Goal: Task Accomplishment & Management: Complete application form

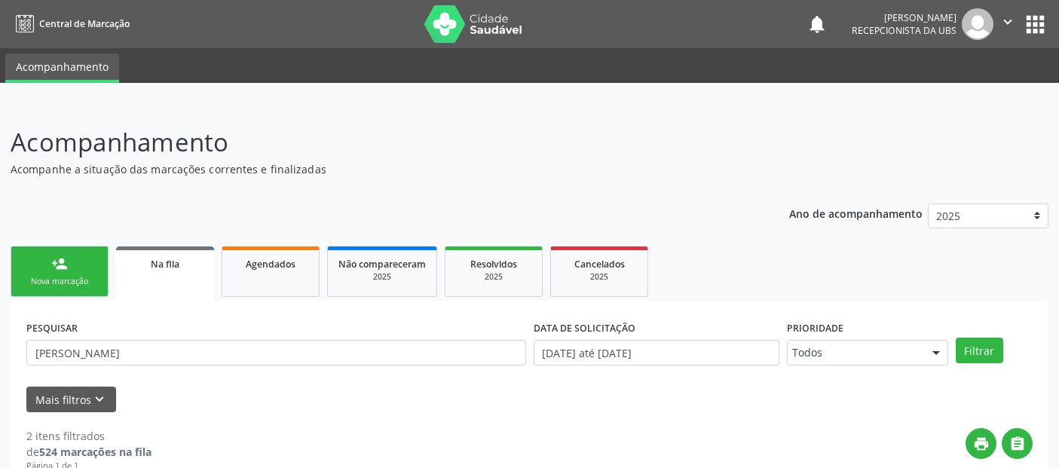
scroll to position [4, 0]
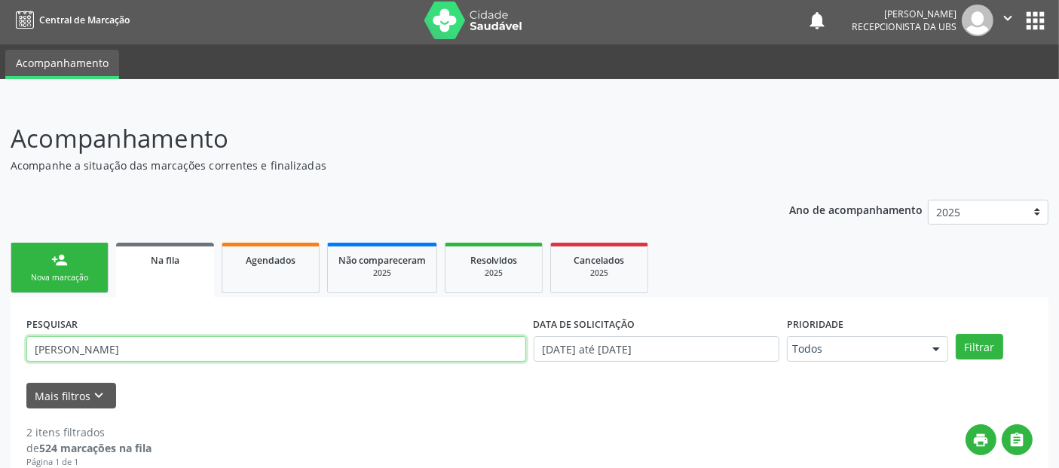
click at [170, 337] on input "[PERSON_NAME]" at bounding box center [276, 349] width 500 height 26
type input "LUCIENE"
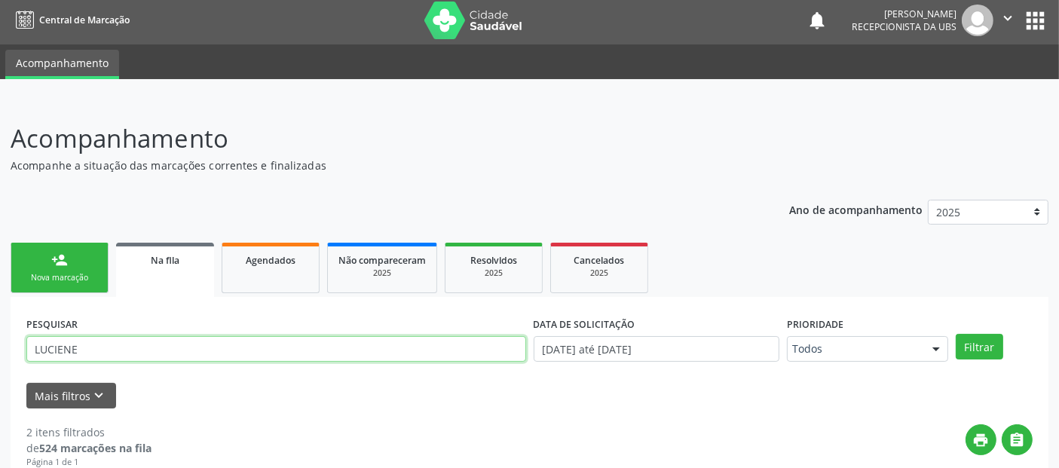
click at [956, 334] on button "Filtrar" at bounding box center [979, 347] width 47 height 26
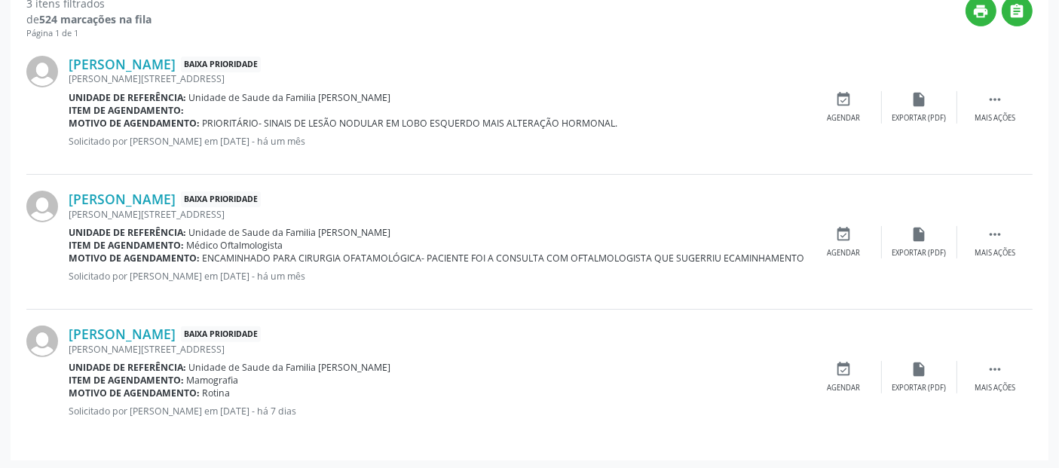
scroll to position [0, 0]
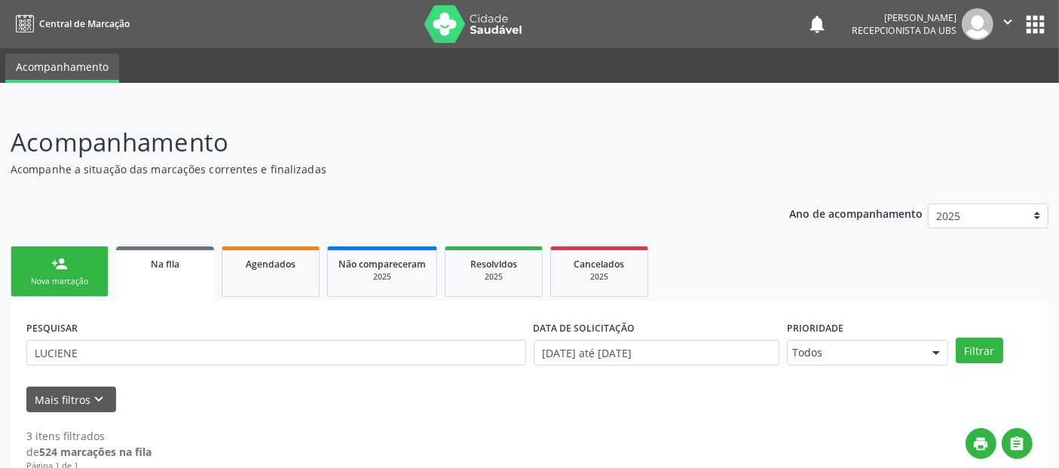
click at [53, 270] on div "person_add" at bounding box center [59, 264] width 17 height 17
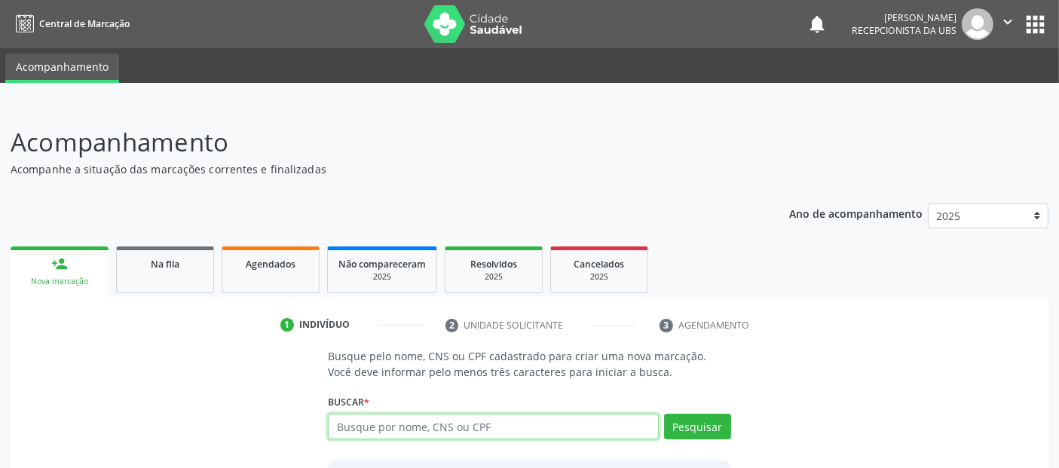
click at [403, 418] on input "text" at bounding box center [493, 427] width 330 height 26
type input "700403935635347"
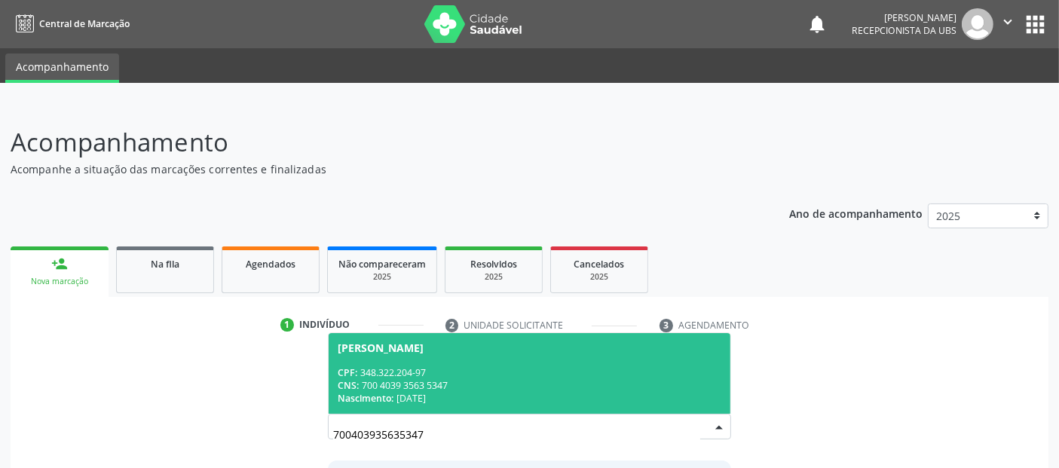
click at [486, 392] on div "Nascimento: [DATE]" at bounding box center [529, 398] width 383 height 13
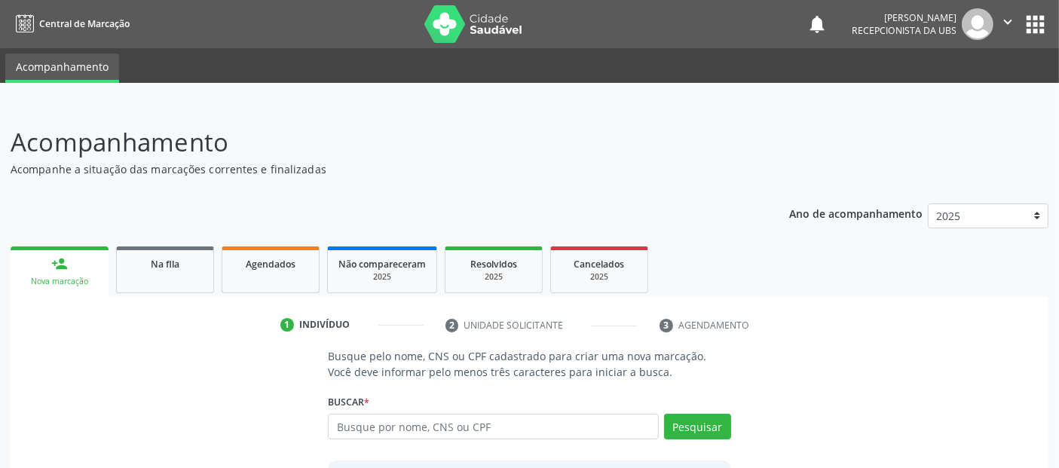
scroll to position [155, 0]
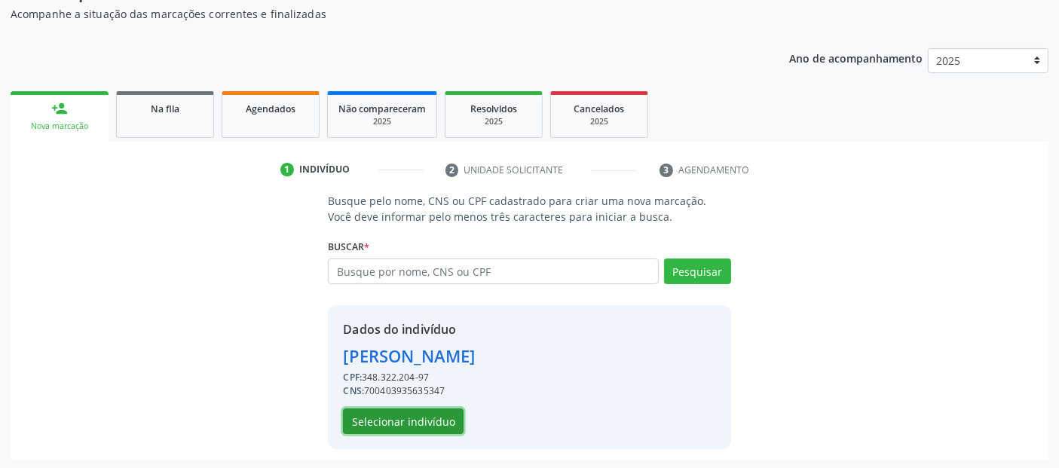
click at [393, 423] on button "Selecionar indivíduo" at bounding box center [403, 422] width 121 height 26
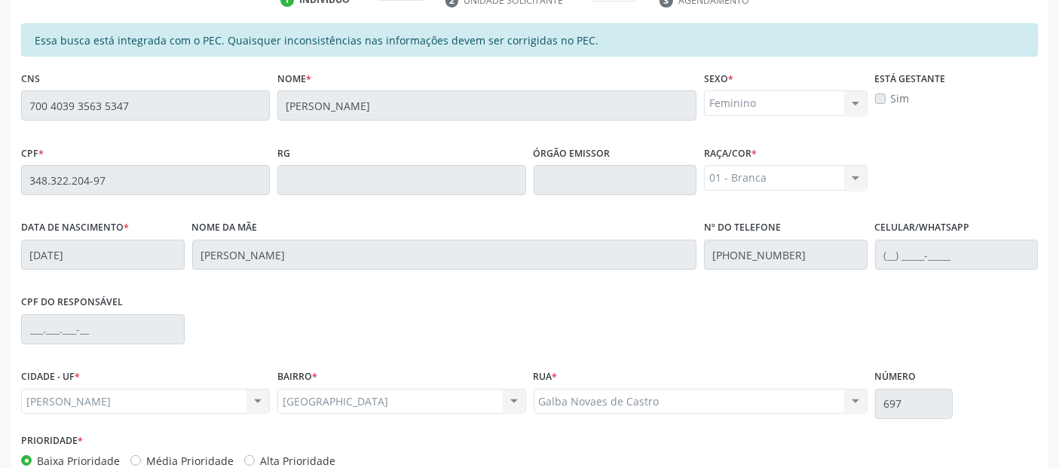
scroll to position [412, 0]
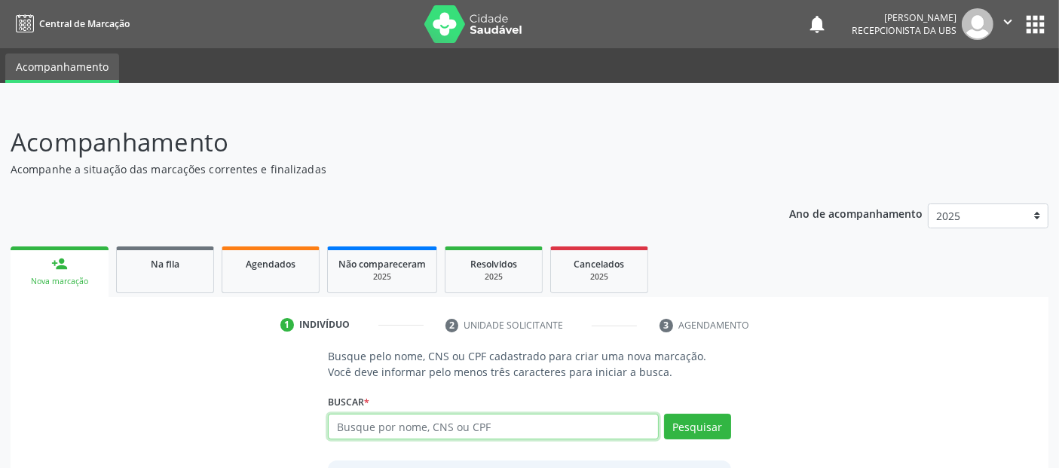
paste input "700403935635347"
type input "700403935635347"
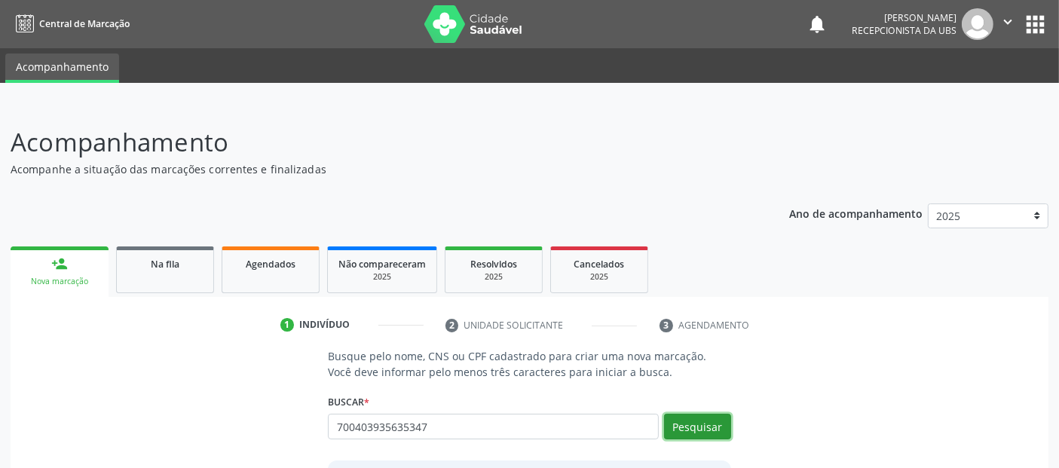
click at [704, 426] on button "Pesquisar" at bounding box center [697, 427] width 67 height 26
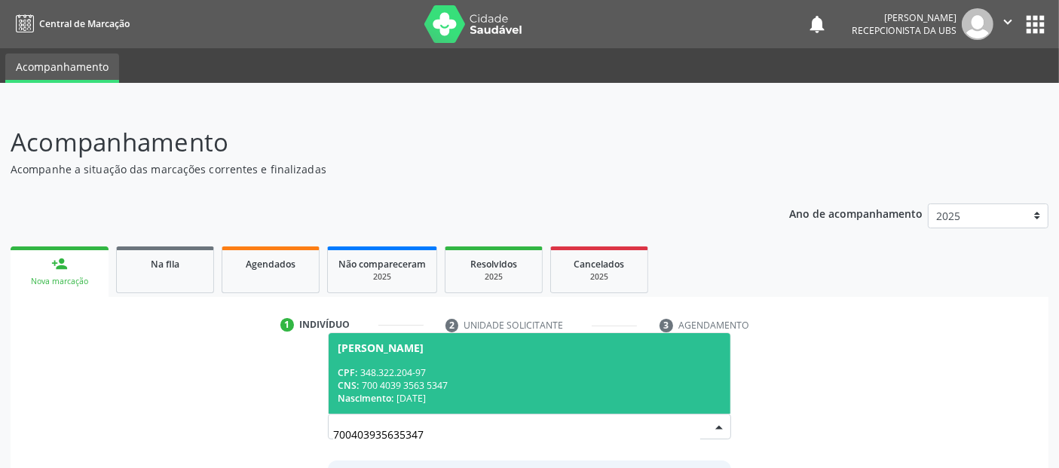
scroll to position [133, 0]
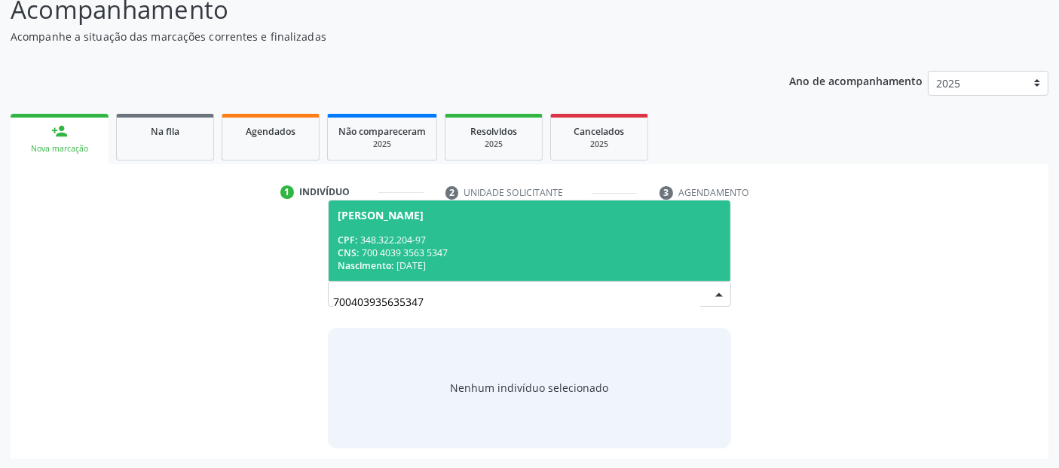
click at [600, 240] on div "CPF: 348.322.204-97" at bounding box center [529, 240] width 383 height 13
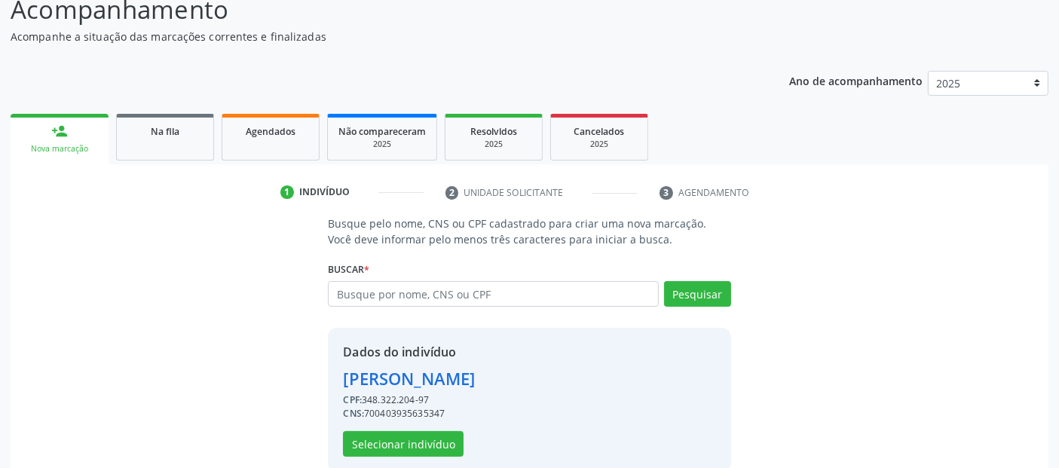
scroll to position [155, 0]
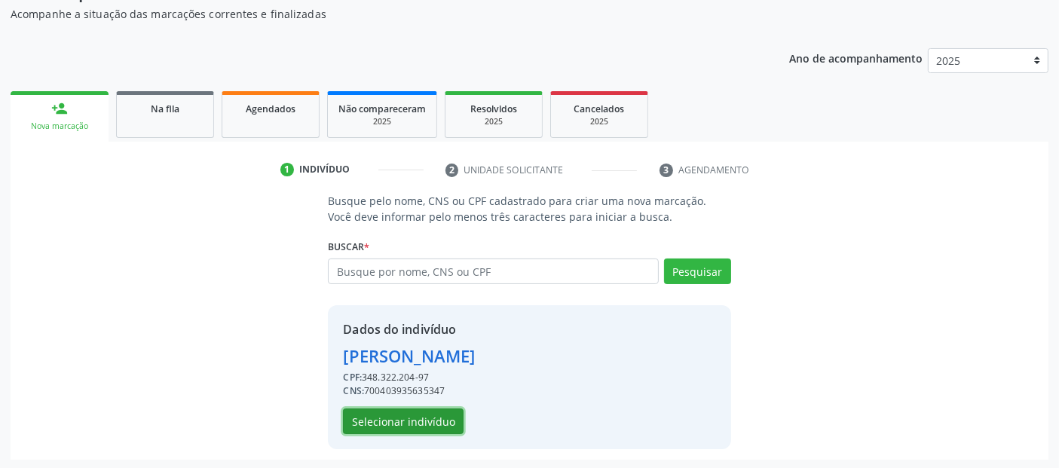
click at [362, 415] on button "Selecionar indivíduo" at bounding box center [403, 422] width 121 height 26
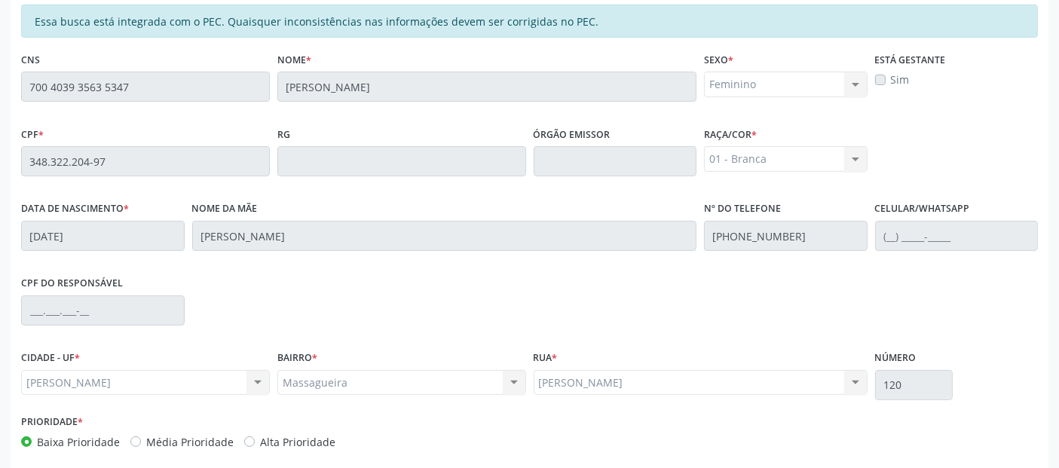
scroll to position [412, 0]
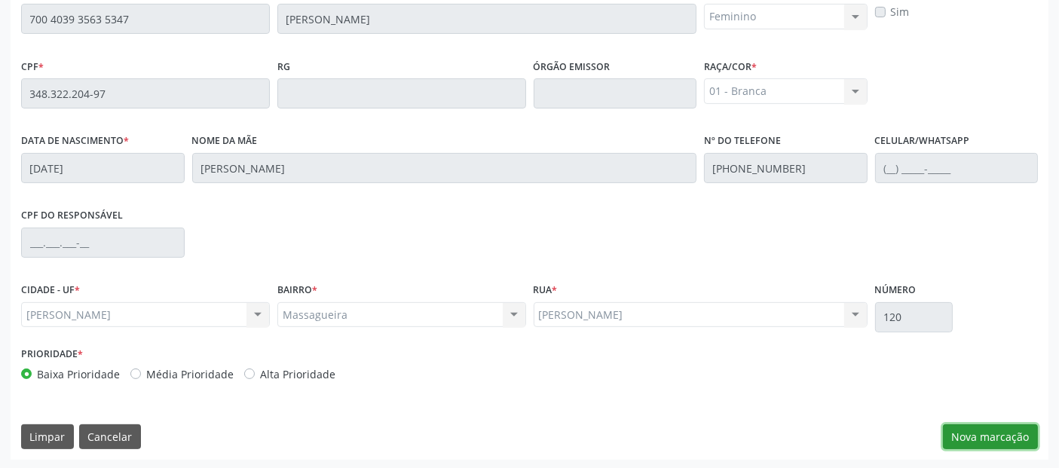
click at [995, 434] on button "Nova marcação" at bounding box center [990, 437] width 95 height 26
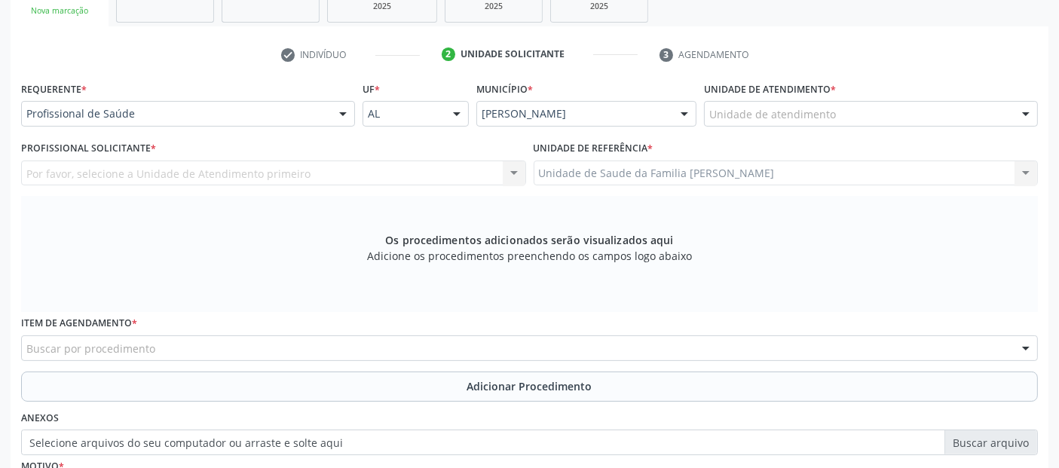
scroll to position [241, 0]
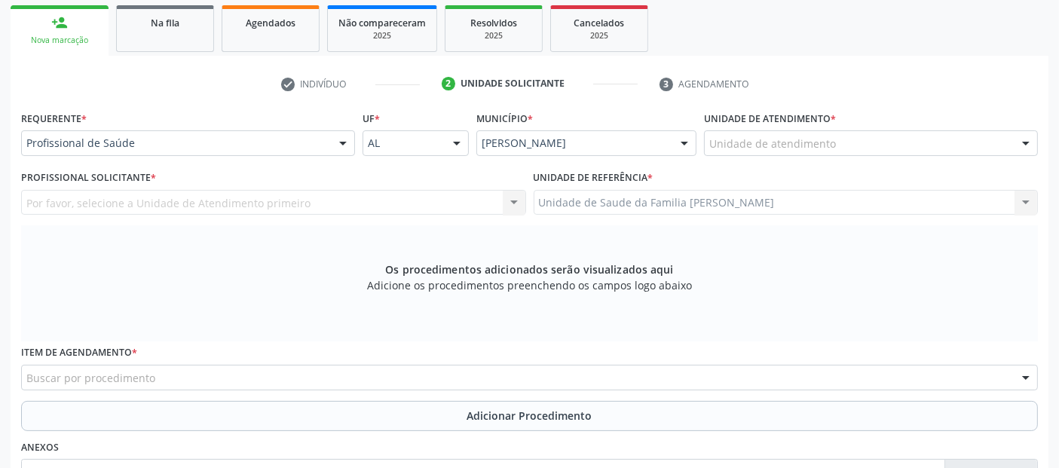
click at [842, 131] on div "Unidade de atendimento" at bounding box center [871, 143] width 334 height 26
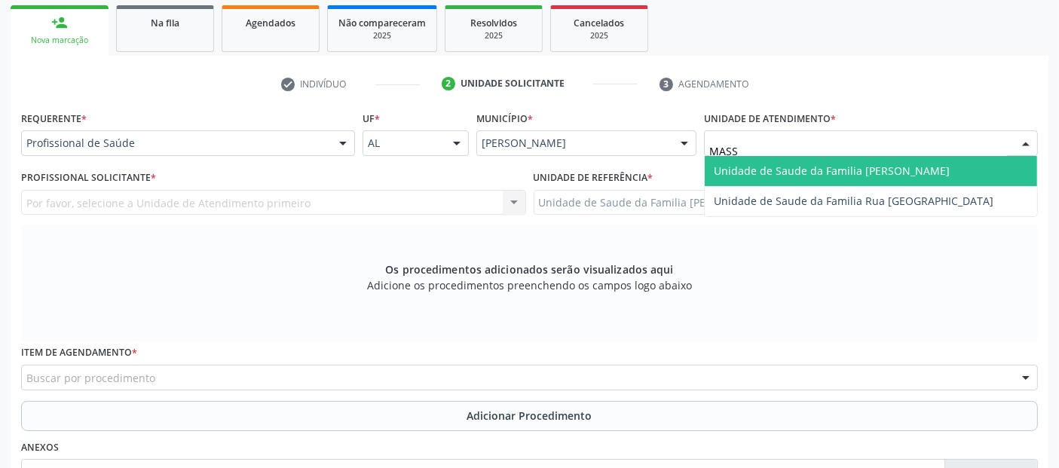
type input "MASSA"
click at [798, 168] on span "Unidade de Saude da Familia [PERSON_NAME]" at bounding box center [832, 171] width 236 height 14
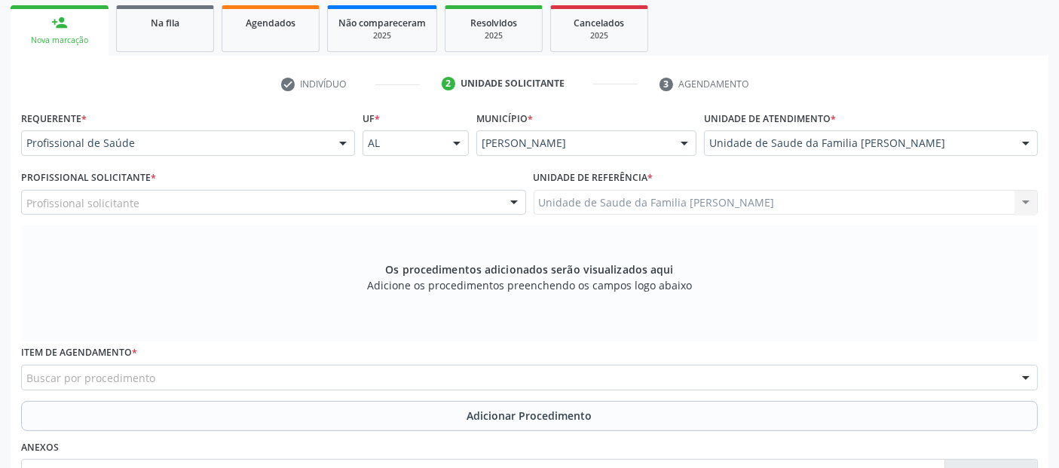
click at [262, 191] on div "Profissional solicitante" at bounding box center [273, 203] width 505 height 26
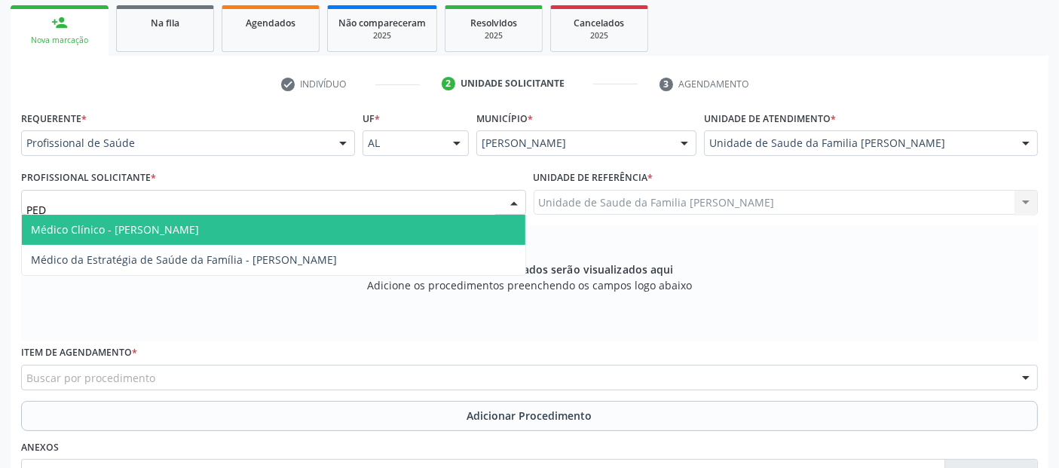
type input "PEDR"
click at [199, 231] on span "Médico Clínico - Pedro Marques Barbosa" at bounding box center [115, 229] width 168 height 14
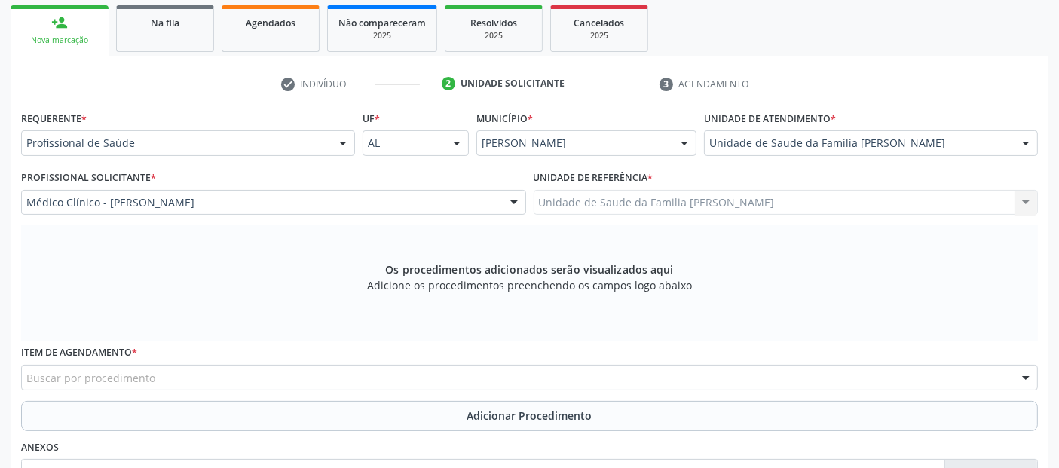
click at [326, 369] on div "Buscar por procedimento" at bounding box center [529, 378] width 1017 height 26
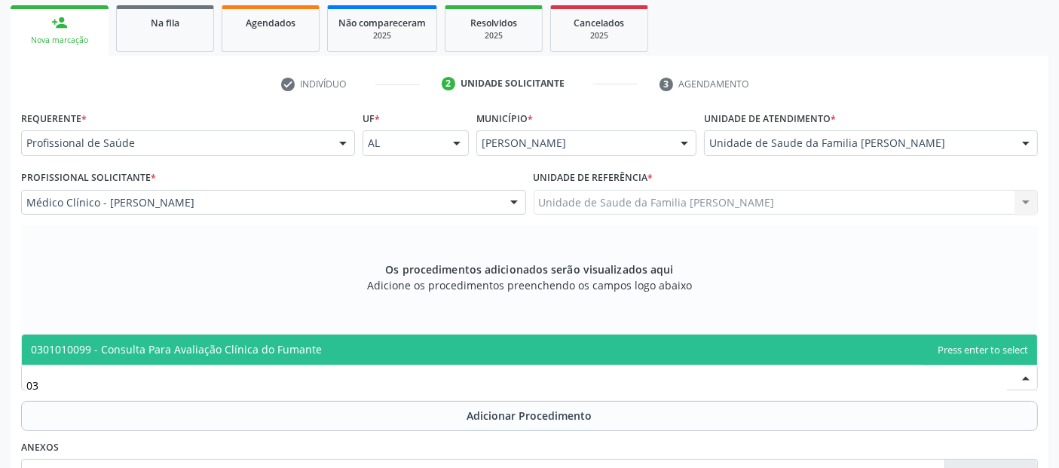
type input "0"
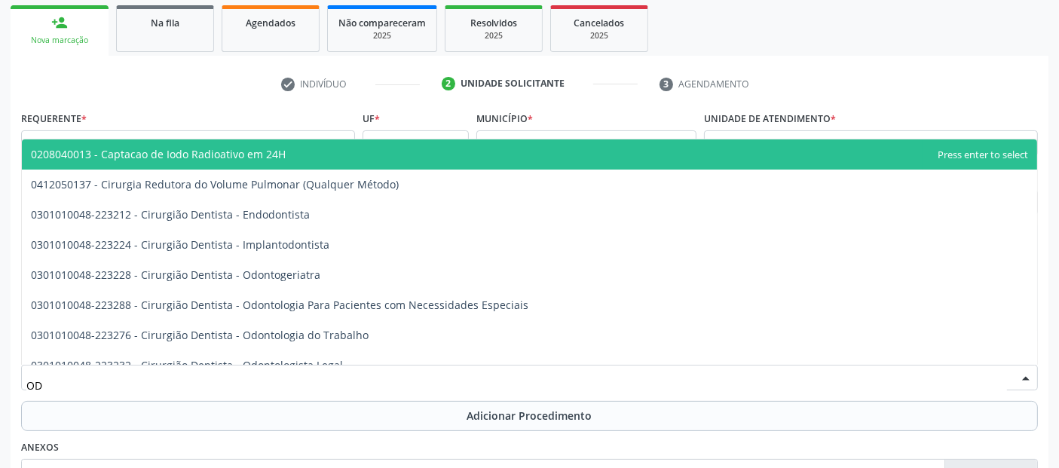
type input "O"
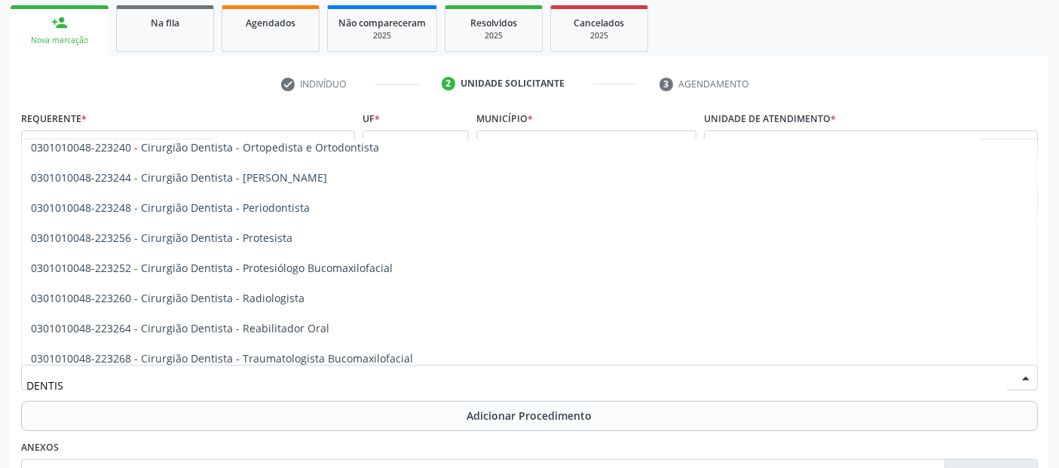
scroll to position [467, 0]
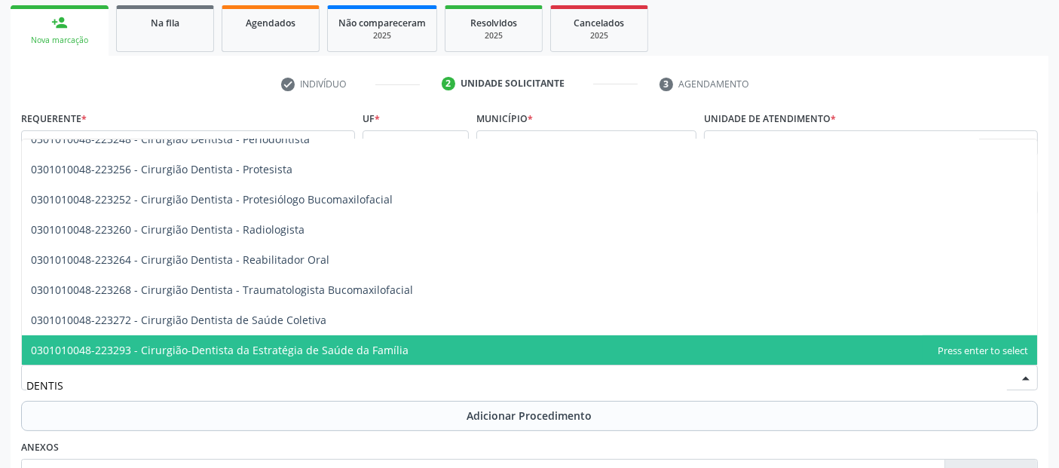
click at [536, 380] on input "DENTIS" at bounding box center [516, 385] width 981 height 30
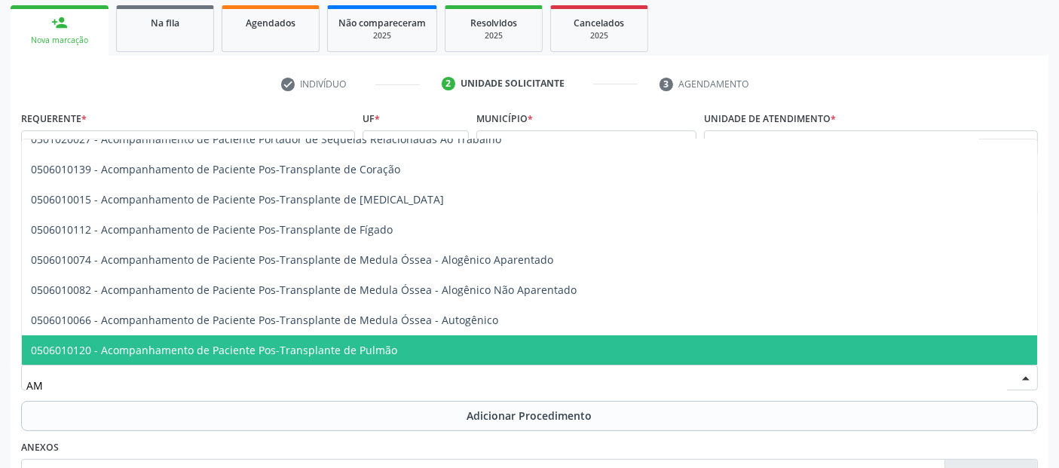
type input "A"
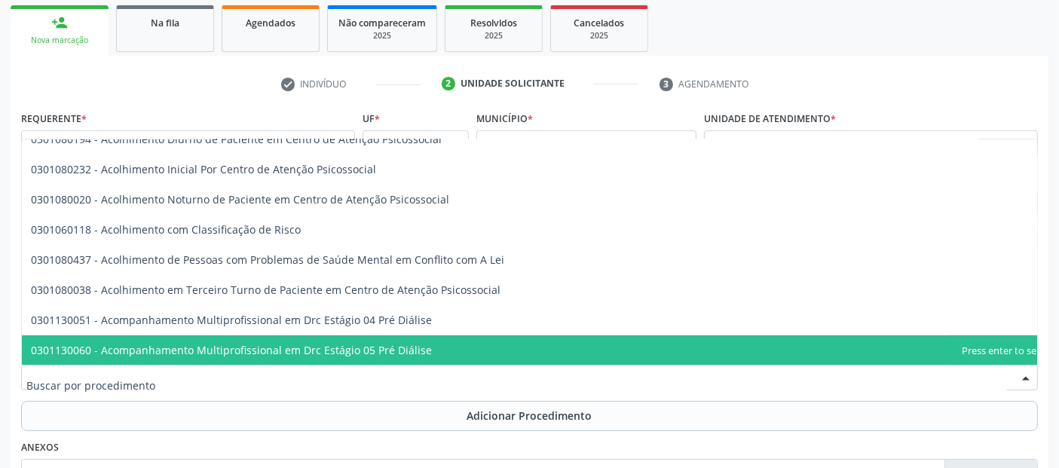
type input "N"
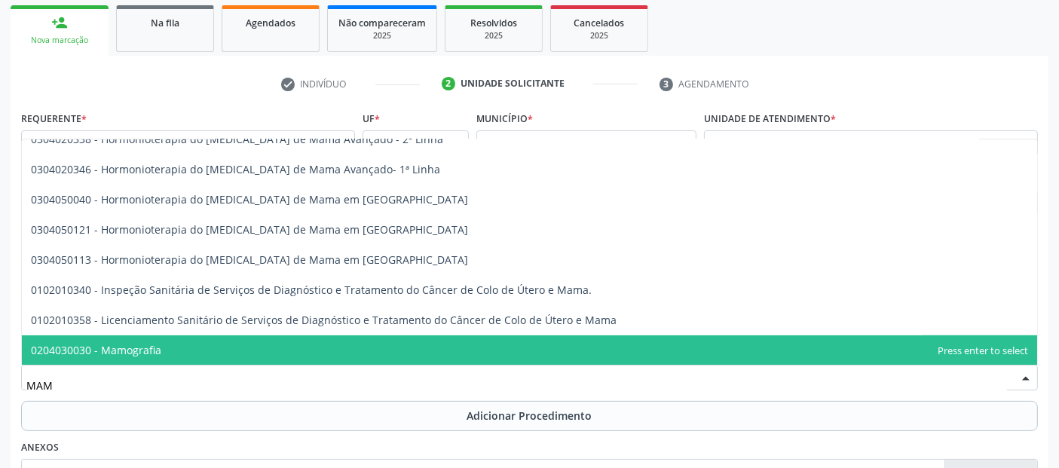
type input "MAMO"
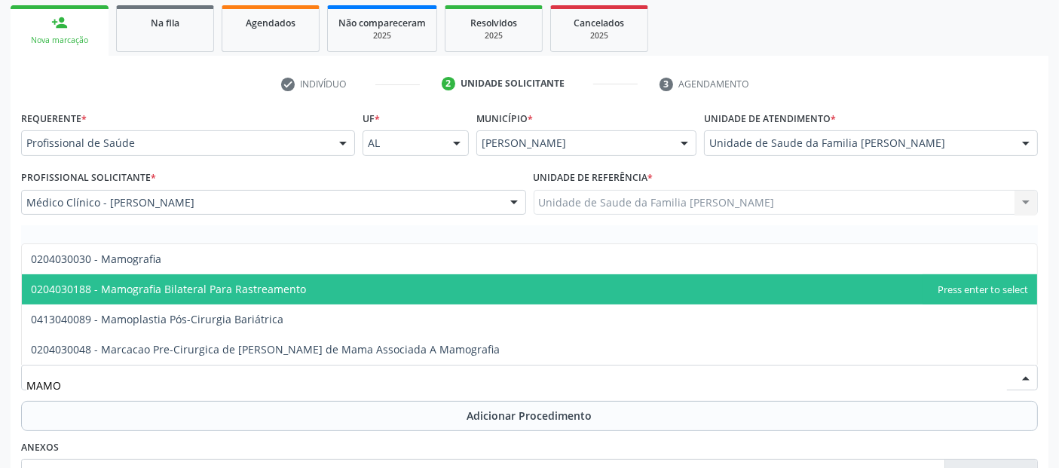
click at [235, 299] on span "0204030188 - Mamografia Bilateral Para Rastreamento" at bounding box center [530, 289] width 1016 height 30
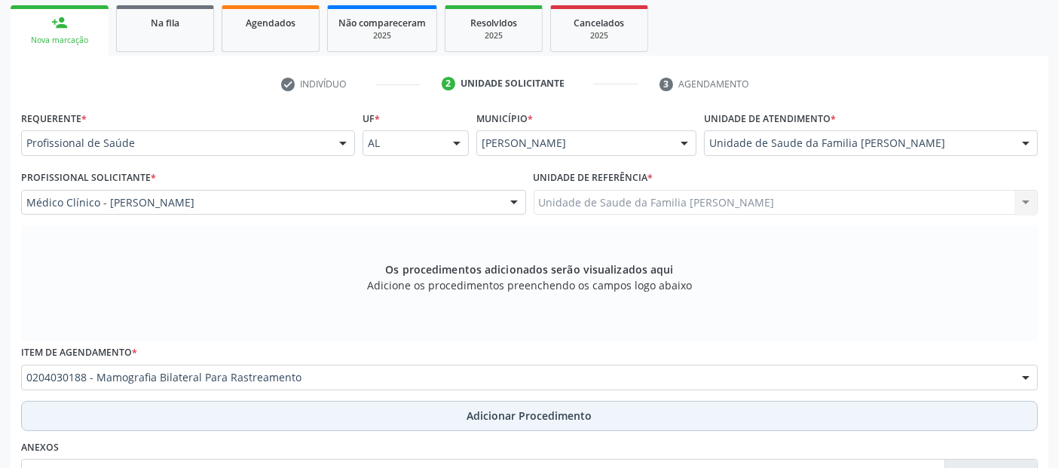
click at [346, 404] on button "Adicionar Procedimento" at bounding box center [529, 416] width 1017 height 30
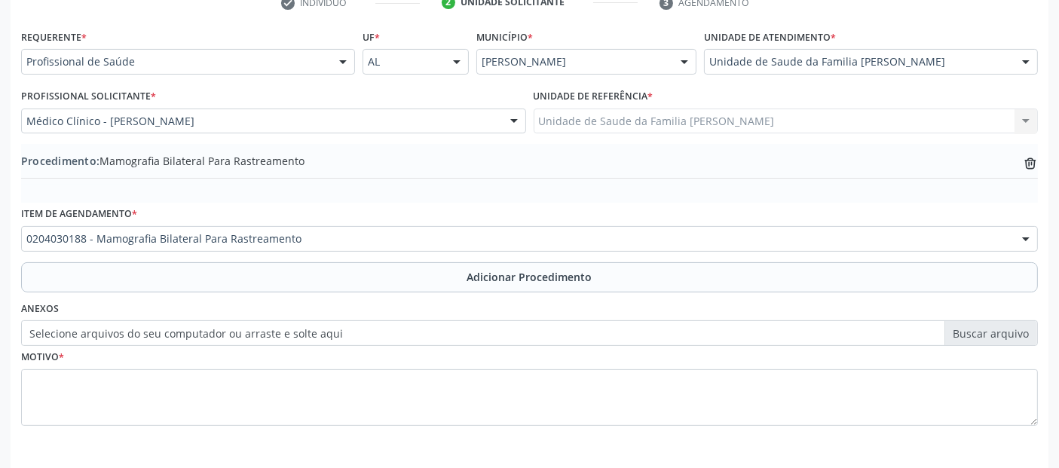
scroll to position [378, 0]
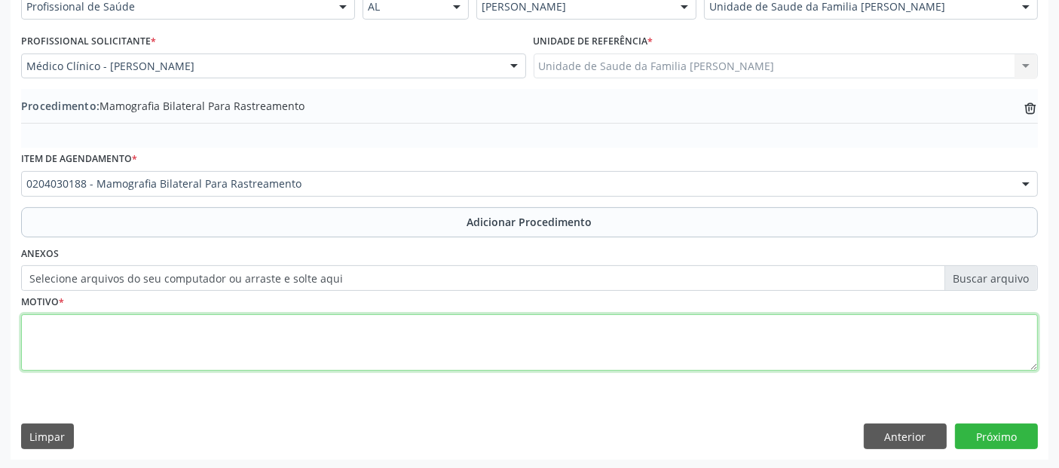
click at [608, 330] on textarea at bounding box center [529, 342] width 1017 height 57
type textarea "T"
type textarea "RASTREAMENTO."
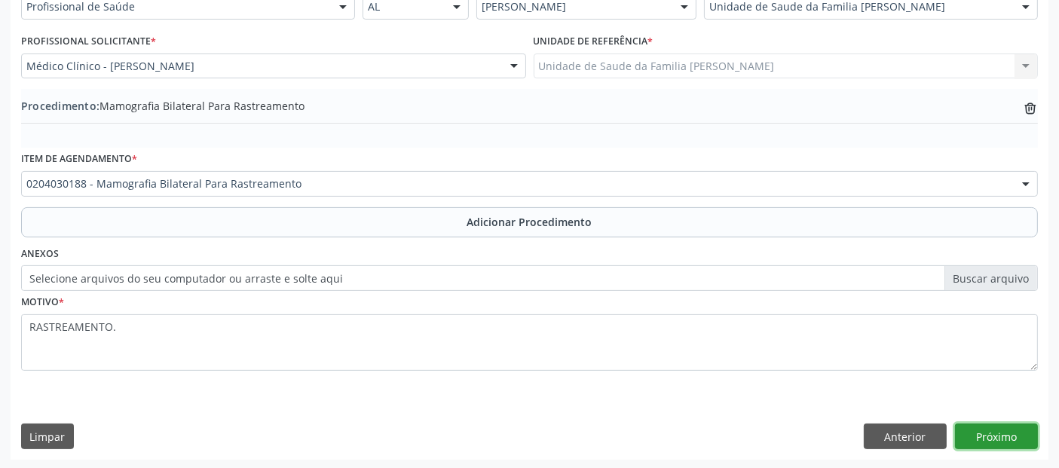
click at [1000, 445] on button "Próximo" at bounding box center [996, 437] width 83 height 26
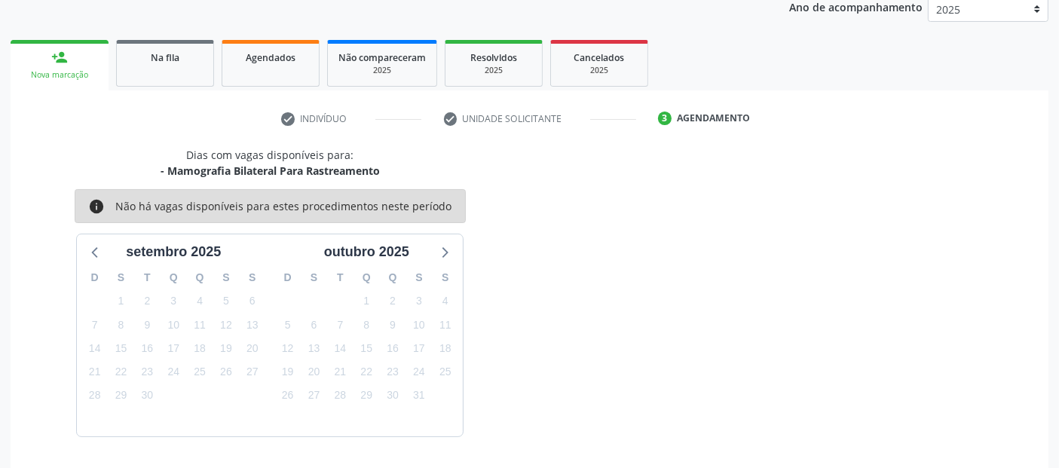
scroll to position [251, 0]
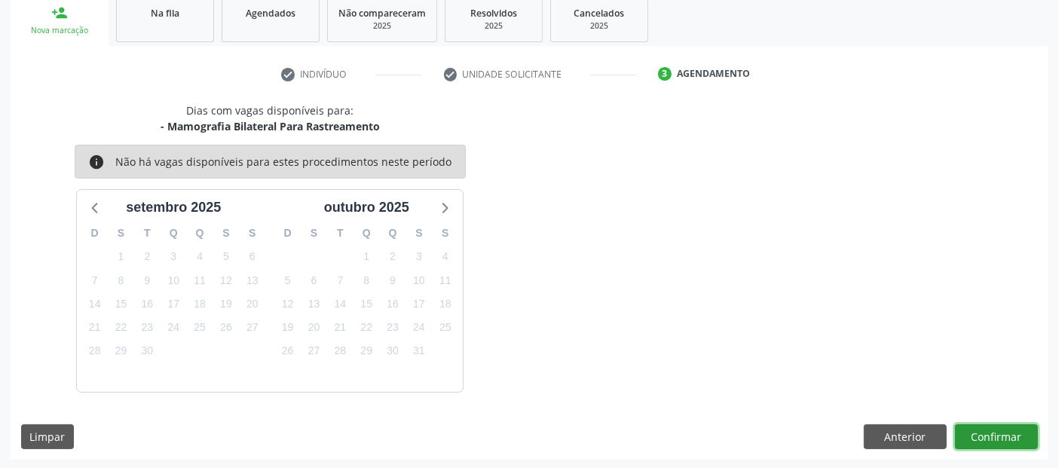
click at [1000, 445] on button "Confirmar" at bounding box center [996, 437] width 83 height 26
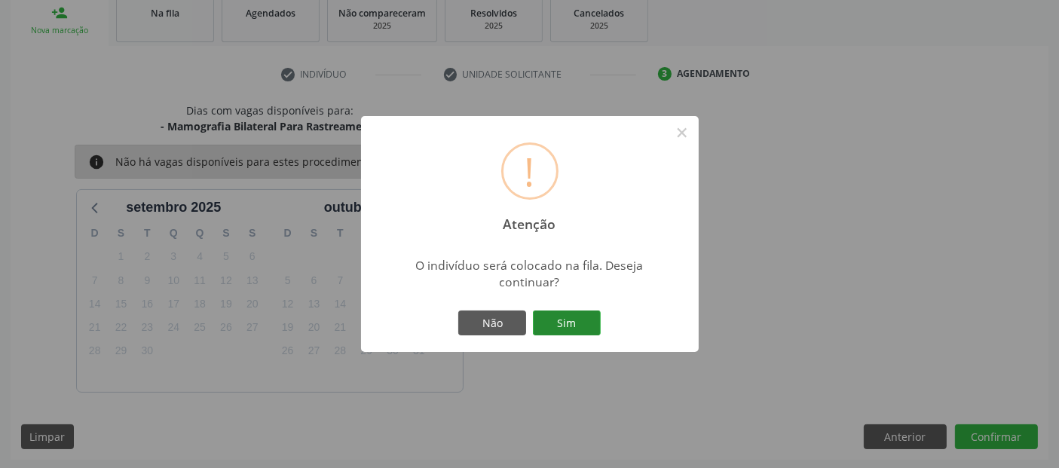
click at [588, 326] on button "Sim" at bounding box center [567, 324] width 68 height 26
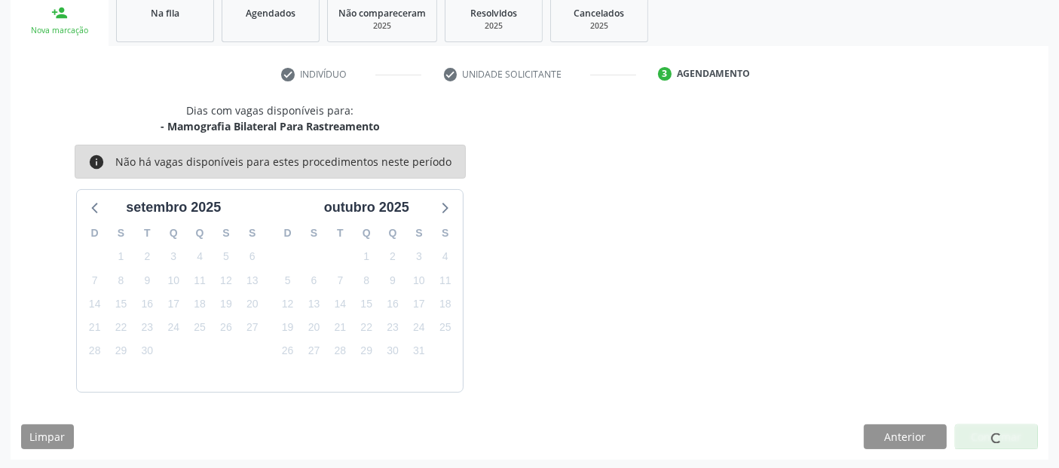
scroll to position [49, 0]
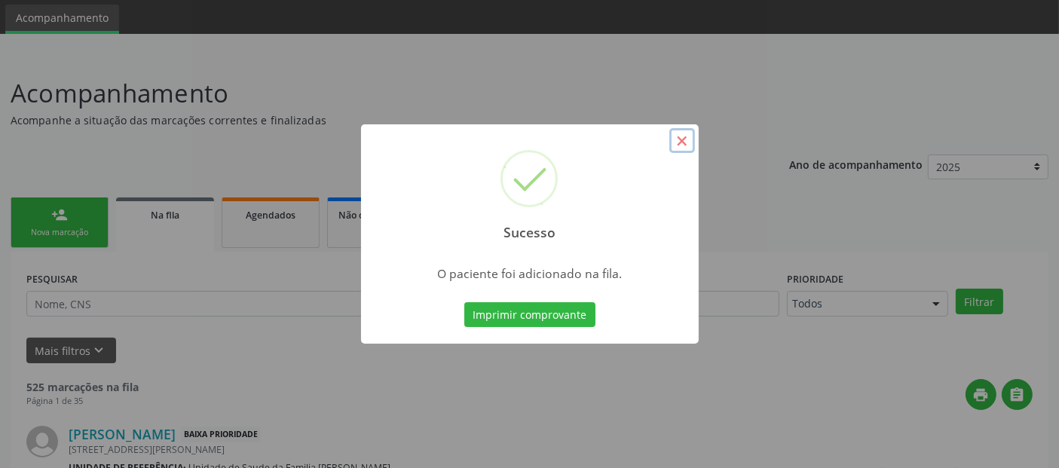
click at [678, 143] on button "×" at bounding box center [682, 141] width 26 height 26
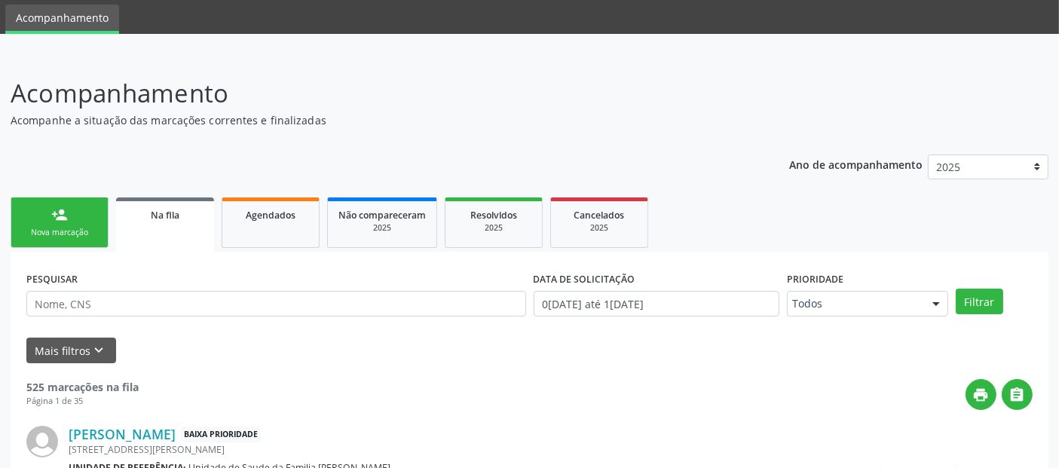
click at [58, 225] on link "person_add Nova marcação" at bounding box center [60, 223] width 98 height 51
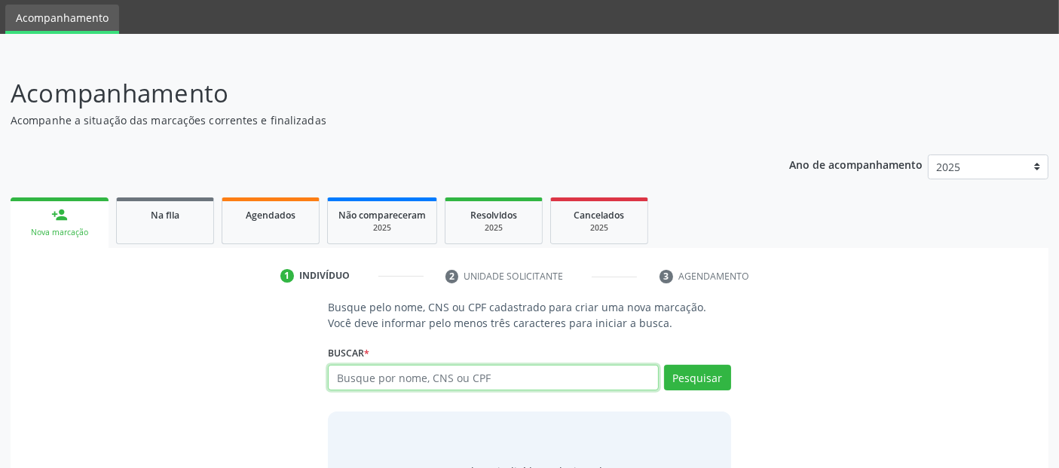
click at [394, 378] on input "text" at bounding box center [493, 378] width 330 height 26
type input "ANNYDALVA SILVA OLIVEIRA"
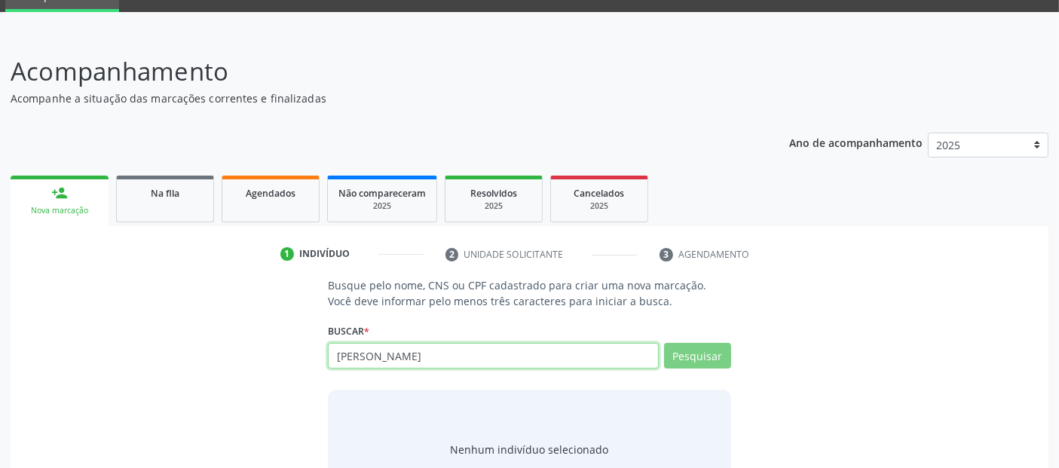
scroll to position [133, 0]
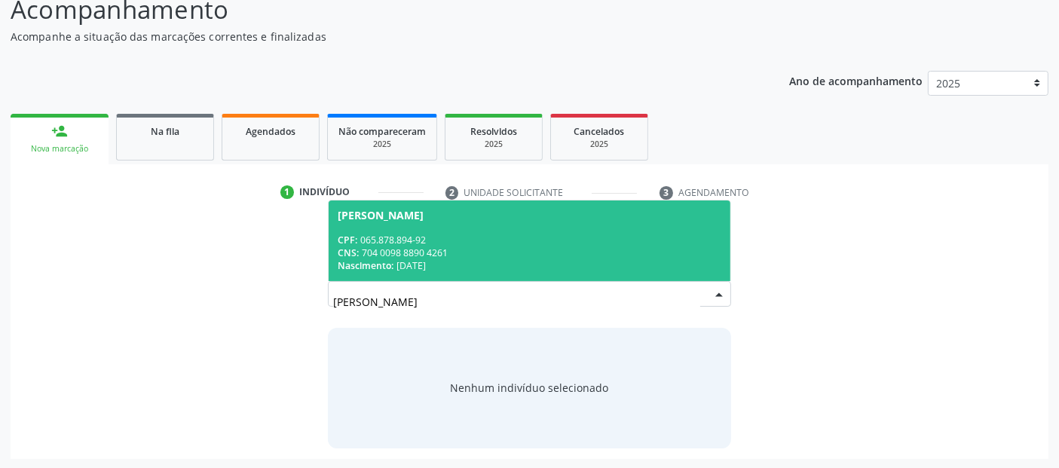
click at [521, 253] on div "CNS: 704 0098 8890 4261" at bounding box center [529, 253] width 383 height 13
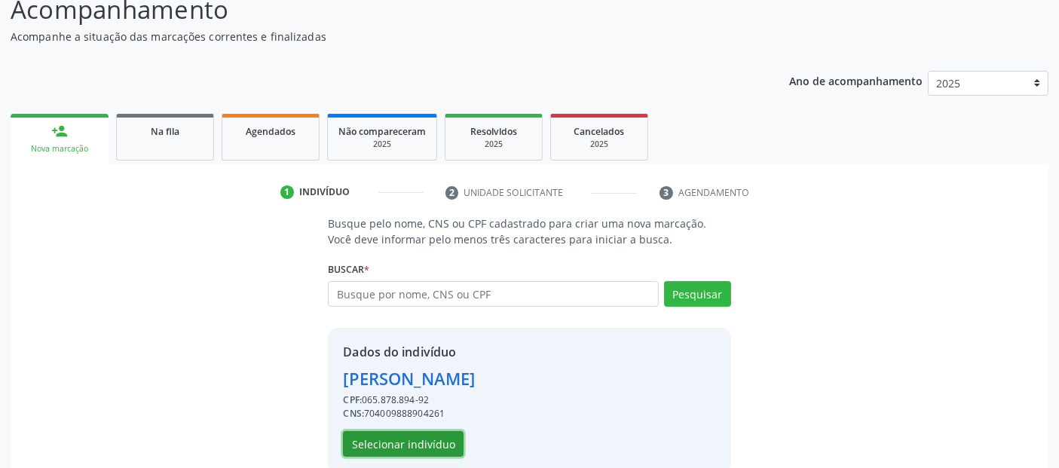
click at [437, 437] on button "Selecionar indivíduo" at bounding box center [403, 444] width 121 height 26
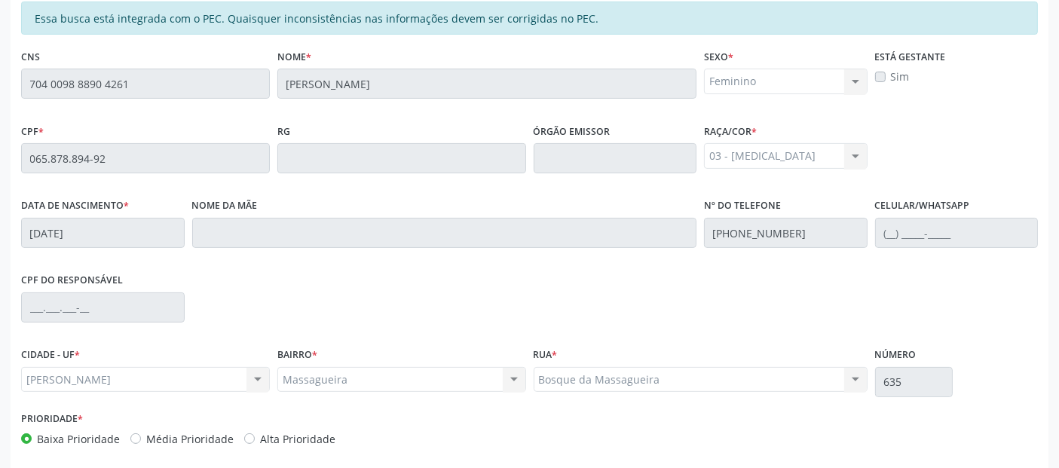
scroll to position [412, 0]
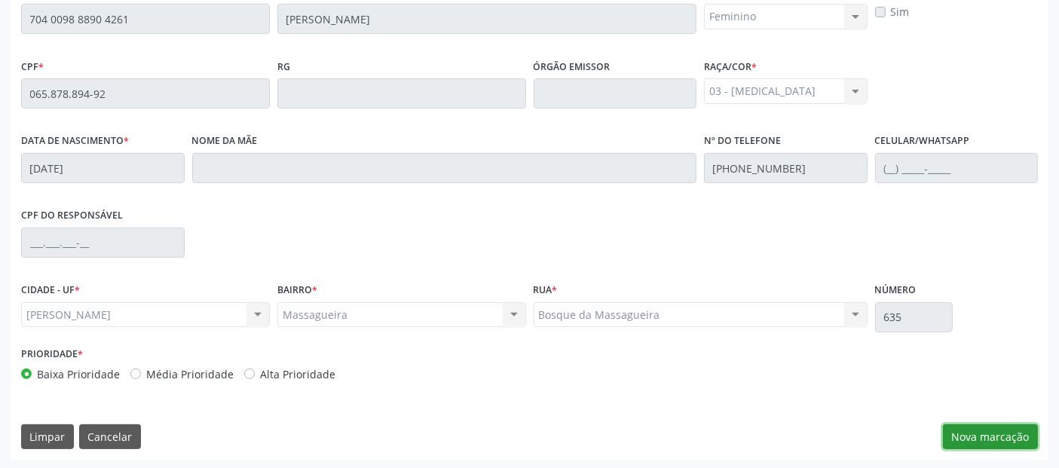
click at [965, 437] on button "Nova marcação" at bounding box center [990, 437] width 95 height 26
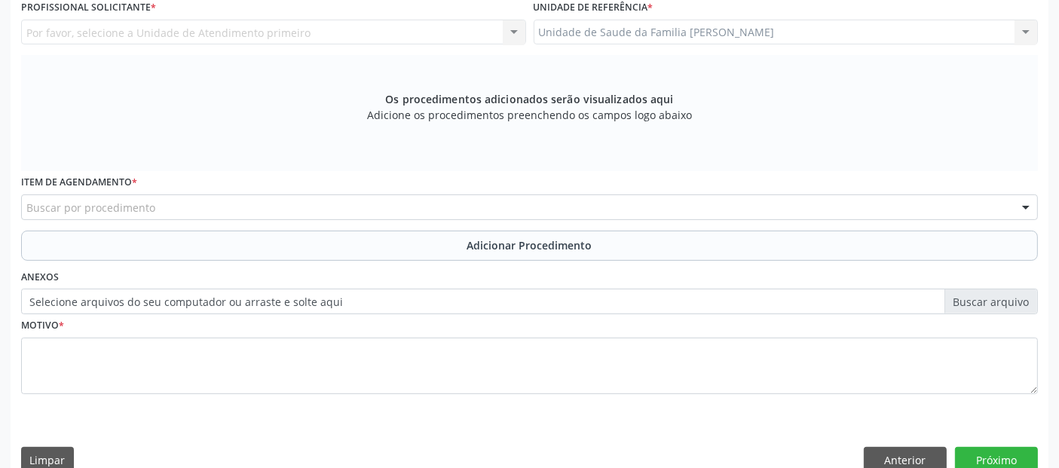
click at [359, 210] on div "Buscar por procedimento" at bounding box center [529, 208] width 1017 height 26
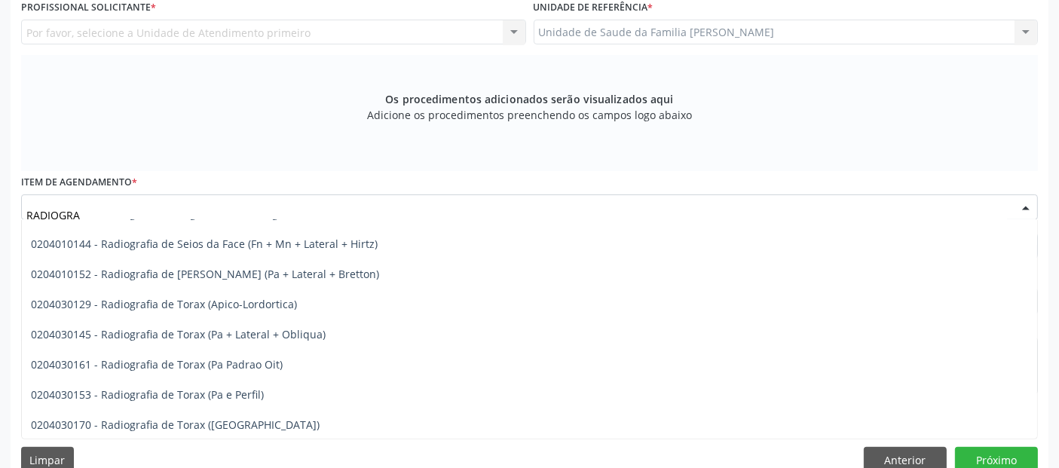
scroll to position [1951, 0]
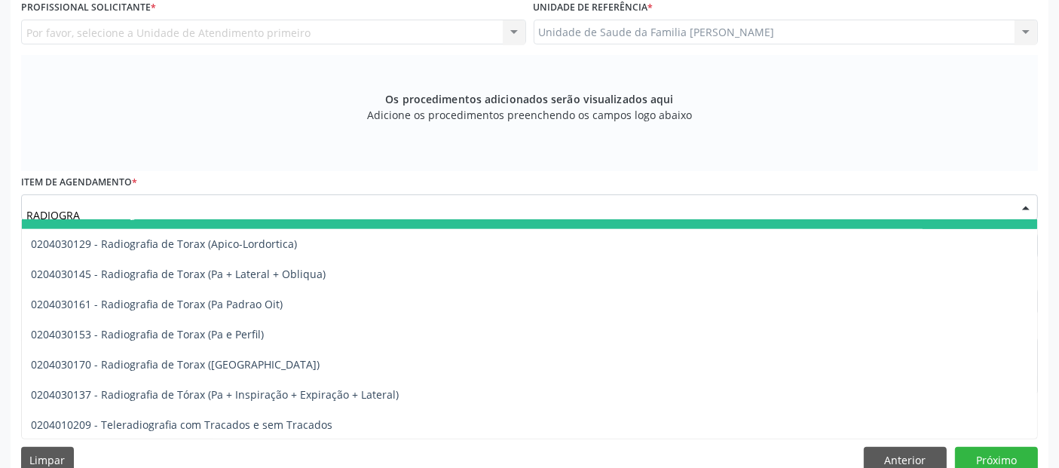
click at [316, 204] on input "RADIOGRA" at bounding box center [516, 215] width 981 height 30
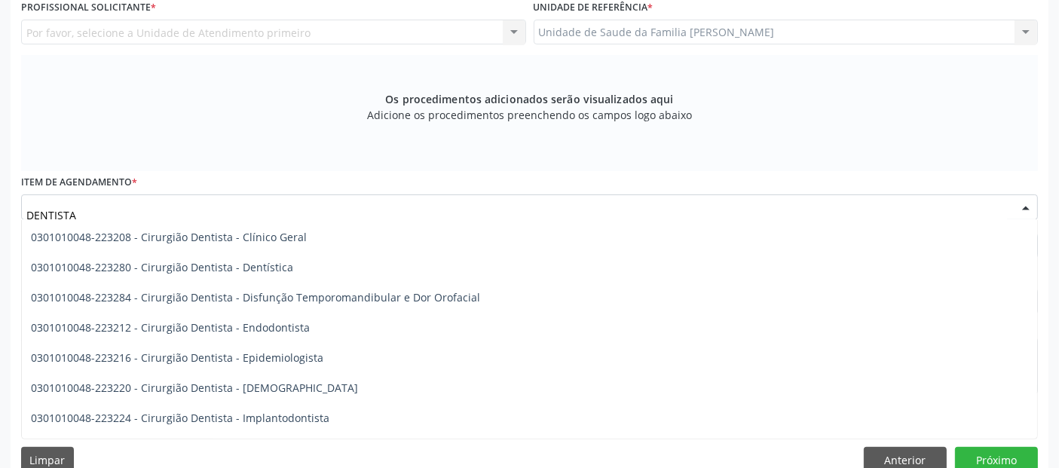
scroll to position [0, 0]
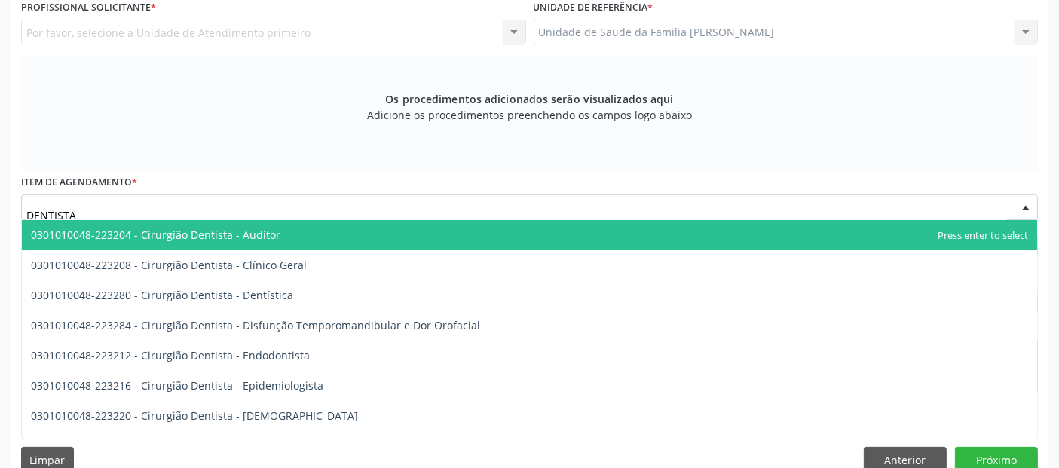
click at [757, 220] on span "0301010048-223204 - Cirurgião Dentista - Auditor" at bounding box center [530, 235] width 1016 height 30
type input "DENTISTA"
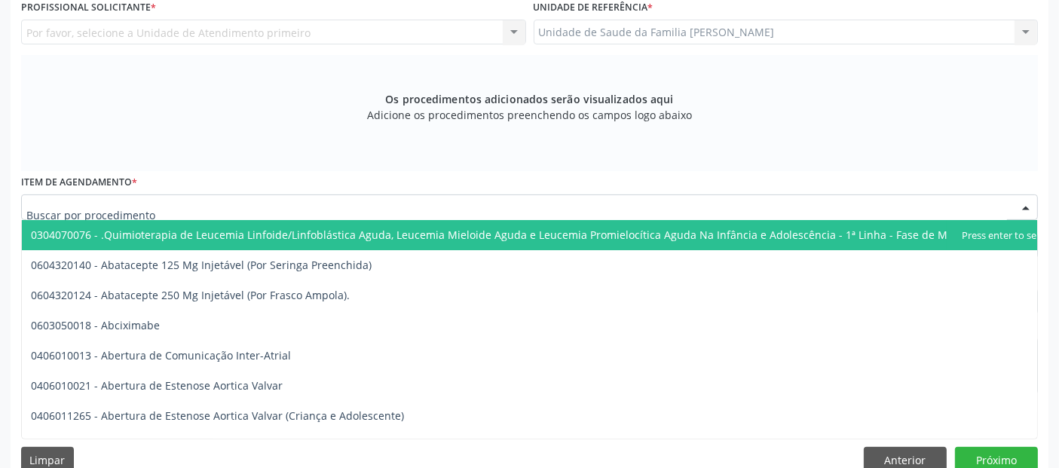
click at [765, 210] on input "text" at bounding box center [516, 215] width 981 height 30
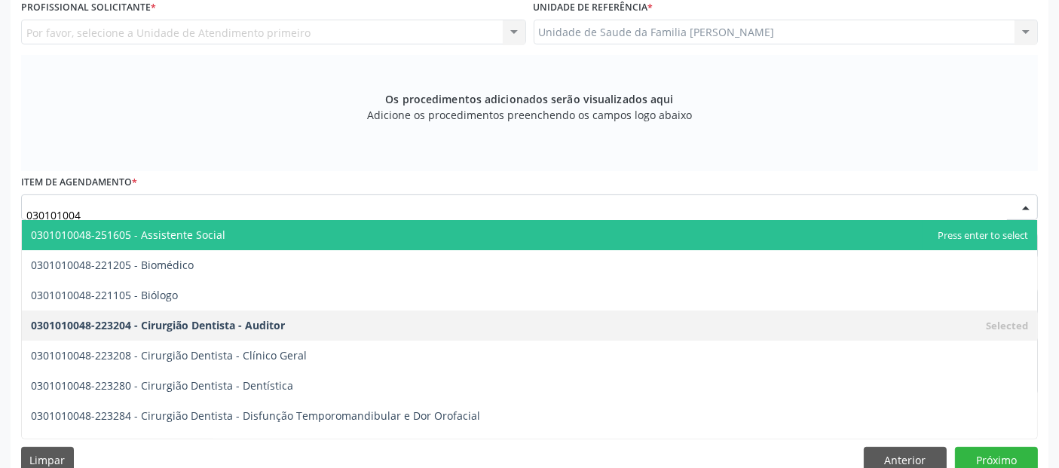
type input "0301010048"
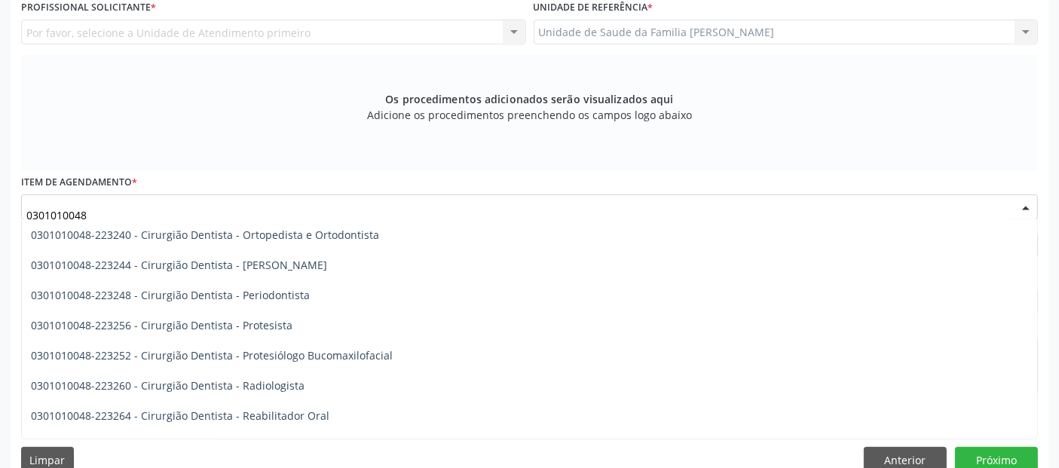
scroll to position [515, 0]
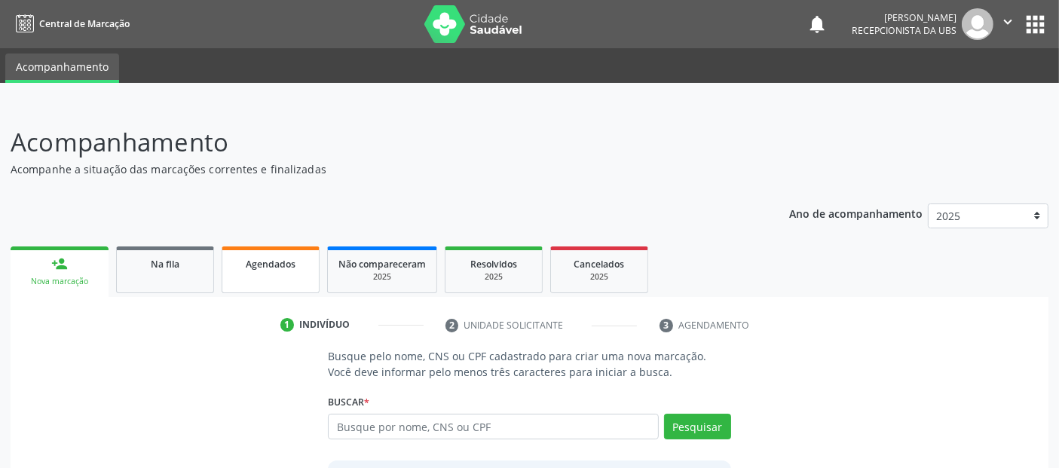
click at [247, 277] on link "Agendados" at bounding box center [271, 270] width 98 height 47
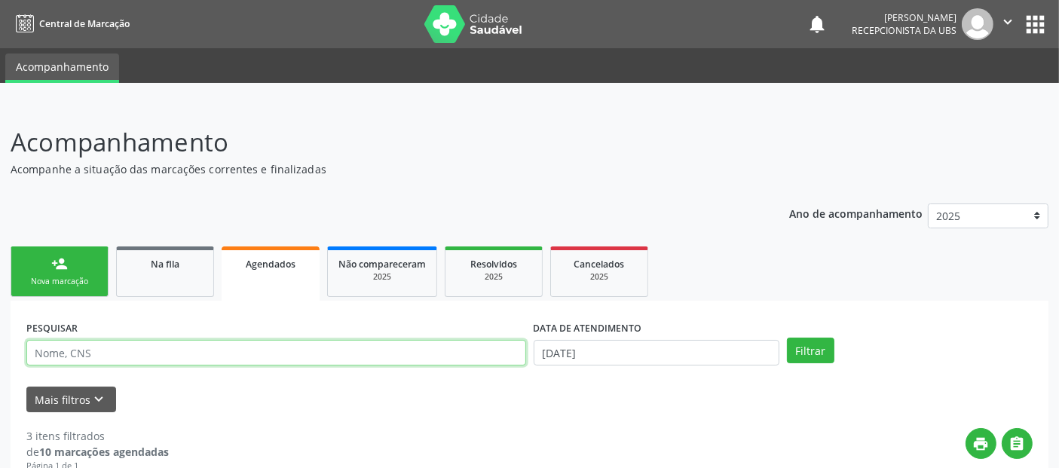
click at [288, 355] on input "text" at bounding box center [276, 353] width 500 height 26
click at [787, 338] on button "Filtrar" at bounding box center [810, 351] width 47 height 26
click at [288, 355] on input "MARCOS ANTONIO" at bounding box center [276, 353] width 500 height 26
type input "M"
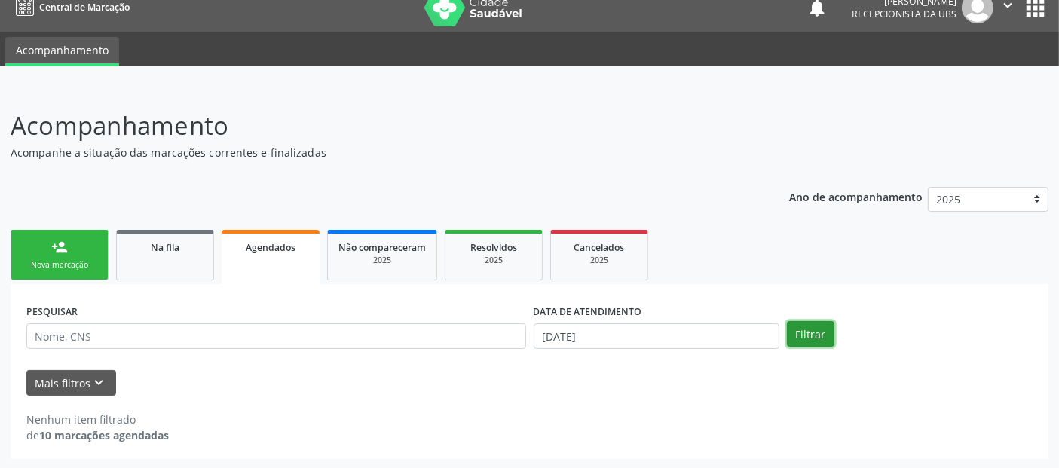
click at [812, 339] on button "Filtrar" at bounding box center [810, 334] width 47 height 26
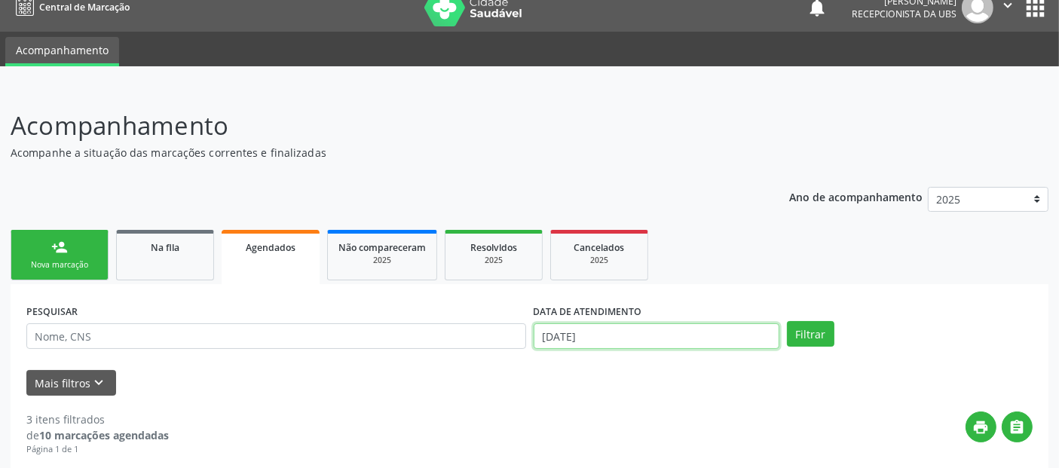
click at [755, 332] on input "18/09/2025" at bounding box center [657, 336] width 246 height 26
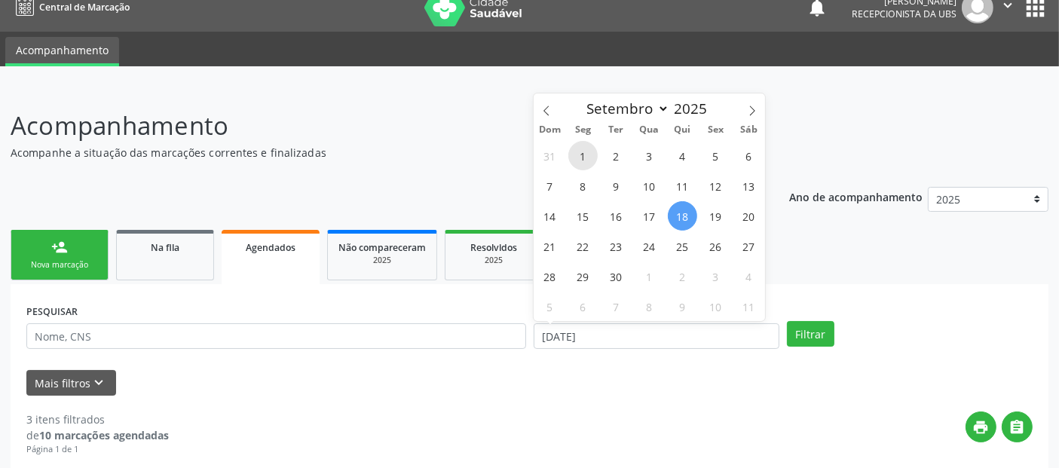
click at [584, 154] on span "1" at bounding box center [582, 155] width 29 height 29
type input "01/09/2025"
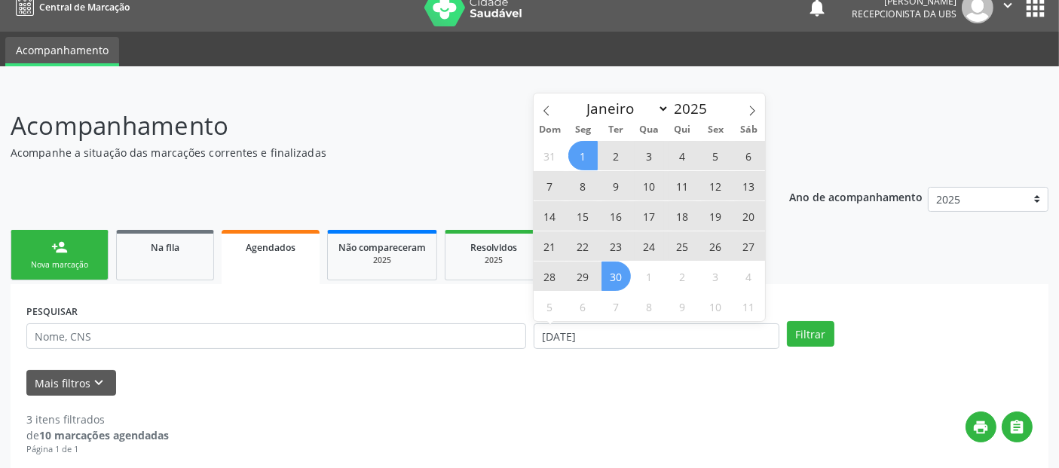
click at [616, 277] on span "30" at bounding box center [616, 276] width 29 height 29
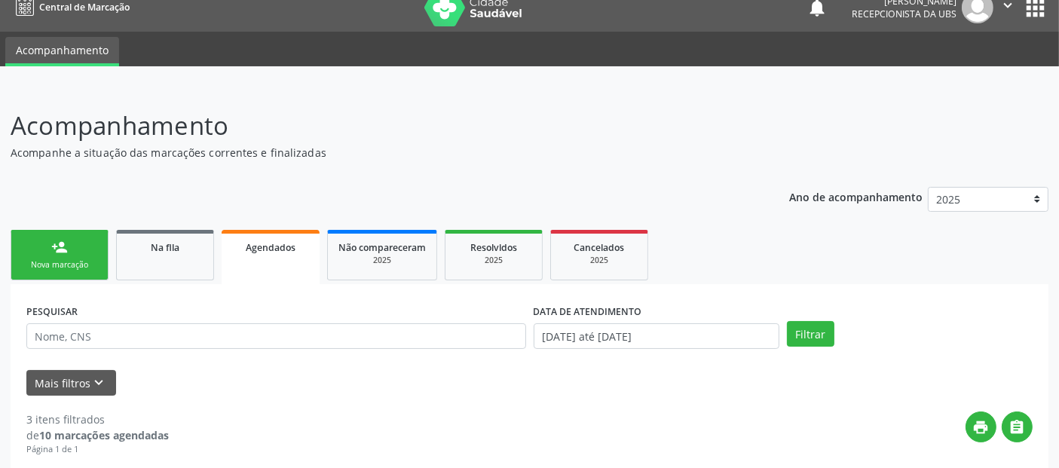
click at [788, 320] on div "PESQUISAR DATA DE ATENDIMENTO 01/09/2025 até 30/09/2025 Filtrar" at bounding box center [530, 329] width 1014 height 59
click at [818, 332] on button "Filtrar" at bounding box center [810, 334] width 47 height 26
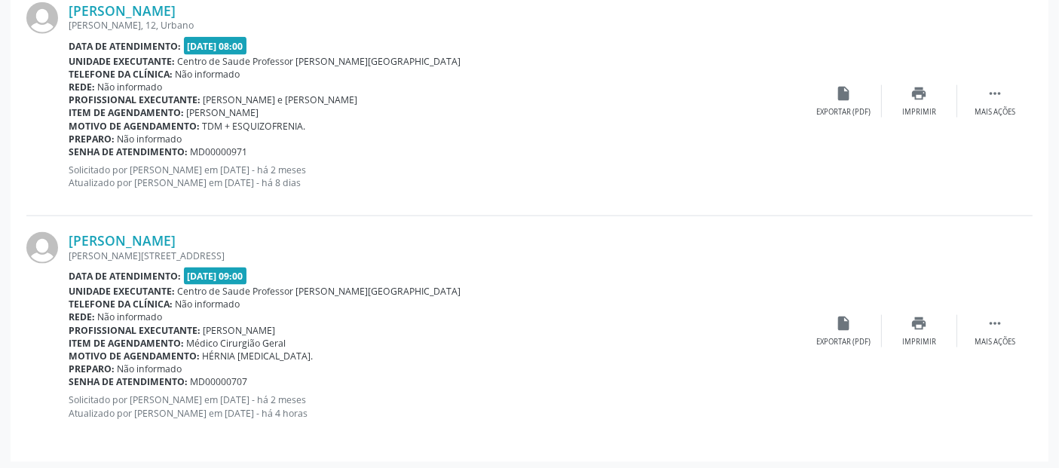
scroll to position [354, 0]
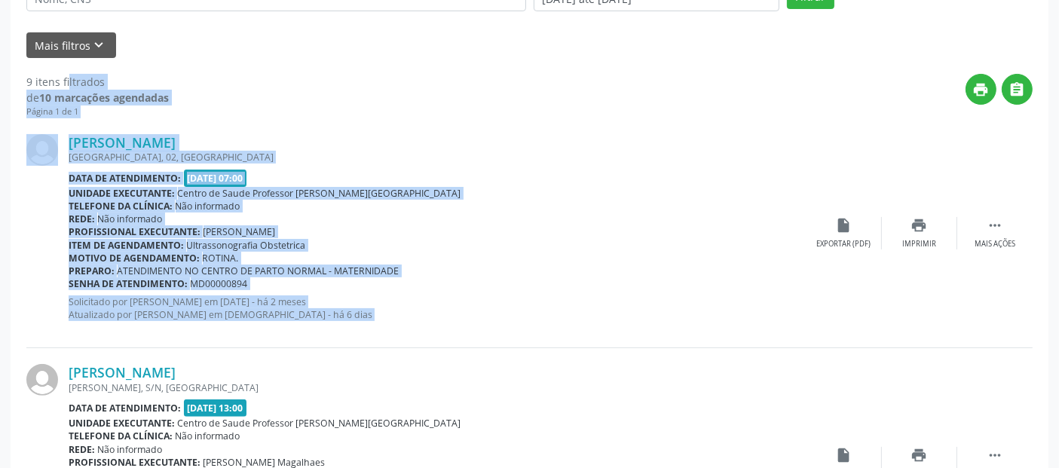
drag, startPoint x: 945, startPoint y: 161, endPoint x: 964, endPoint y: 17, distance: 145.1
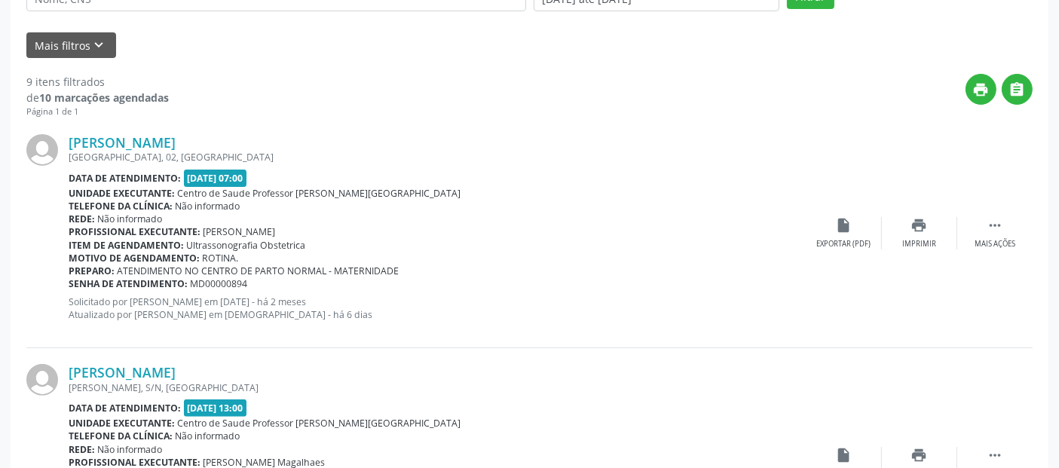
scroll to position [0, 0]
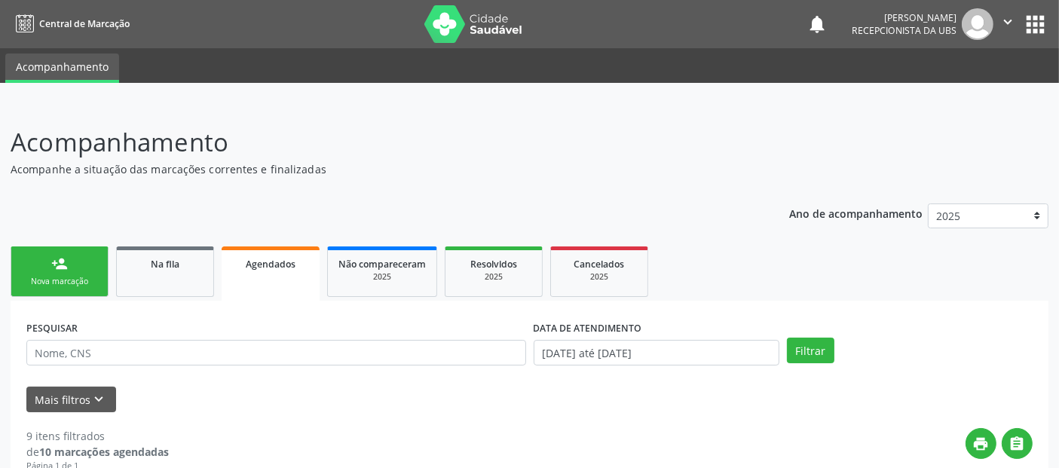
click at [66, 266] on div "person_add" at bounding box center [59, 264] width 17 height 17
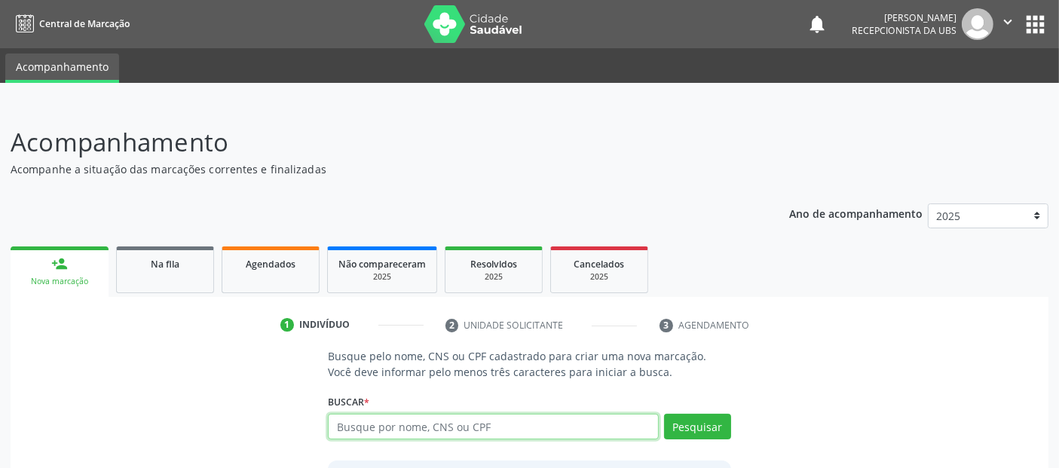
click at [391, 427] on input "text" at bounding box center [493, 427] width 330 height 26
click at [355, 430] on input "anydalva silva oliveira" at bounding box center [493, 427] width 330 height 26
type input "annydalva silva oliveira"
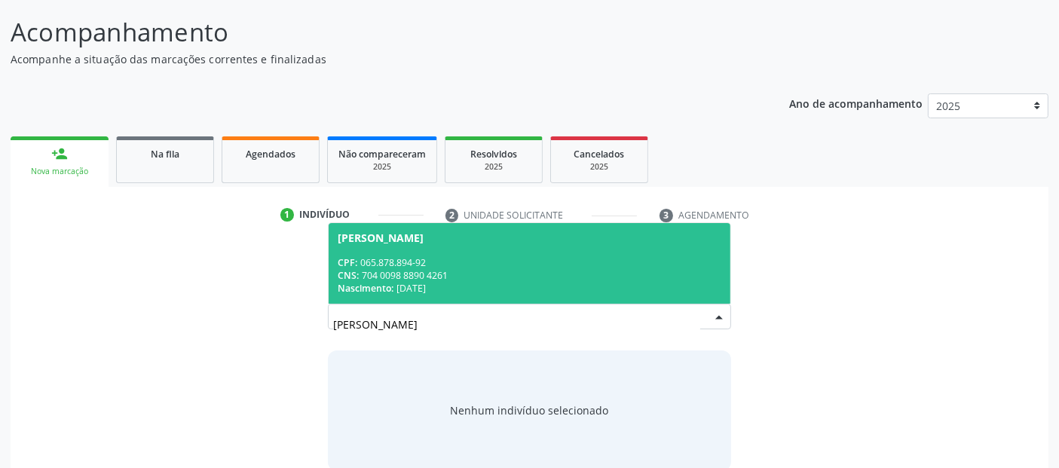
scroll to position [133, 0]
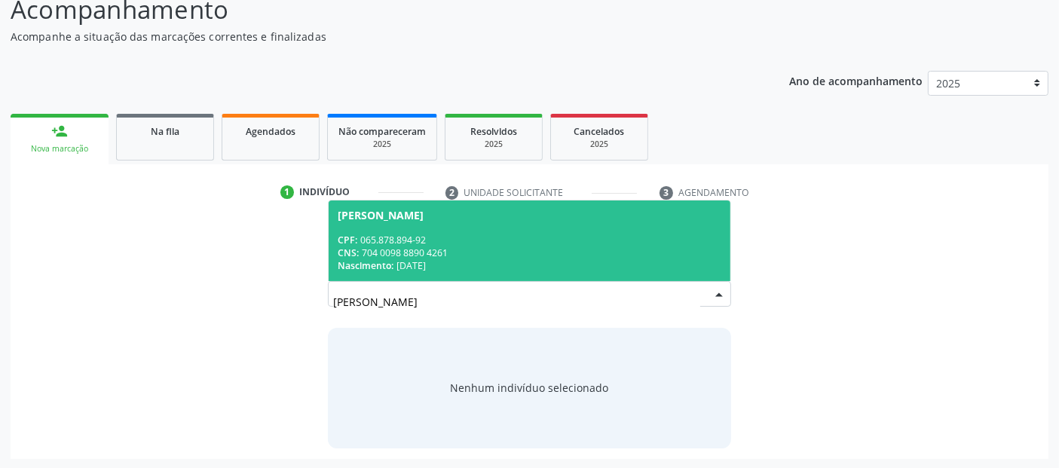
click at [467, 222] on span "Annydalva Silva Oliveira CPF: 065.878.894-92 CNS: 704 0098 8890 4261 Nascimento…" at bounding box center [529, 241] width 401 height 81
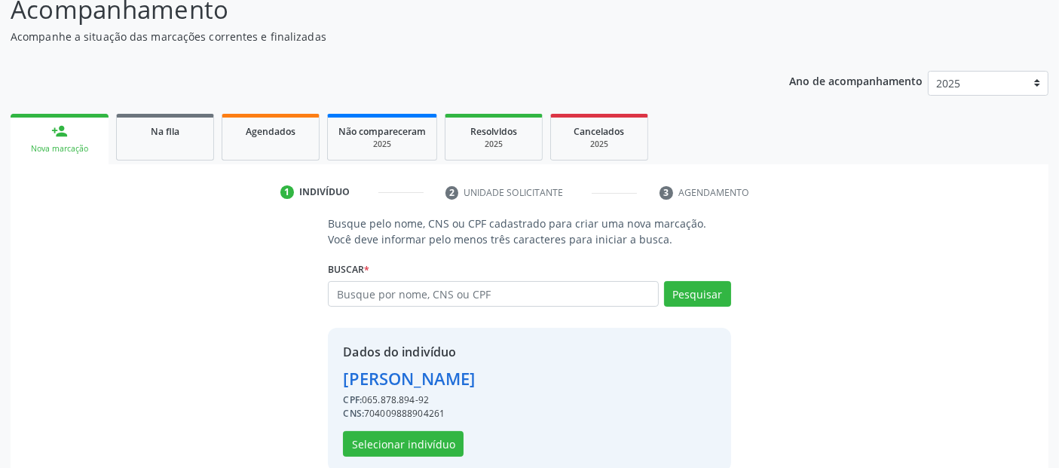
scroll to position [155, 0]
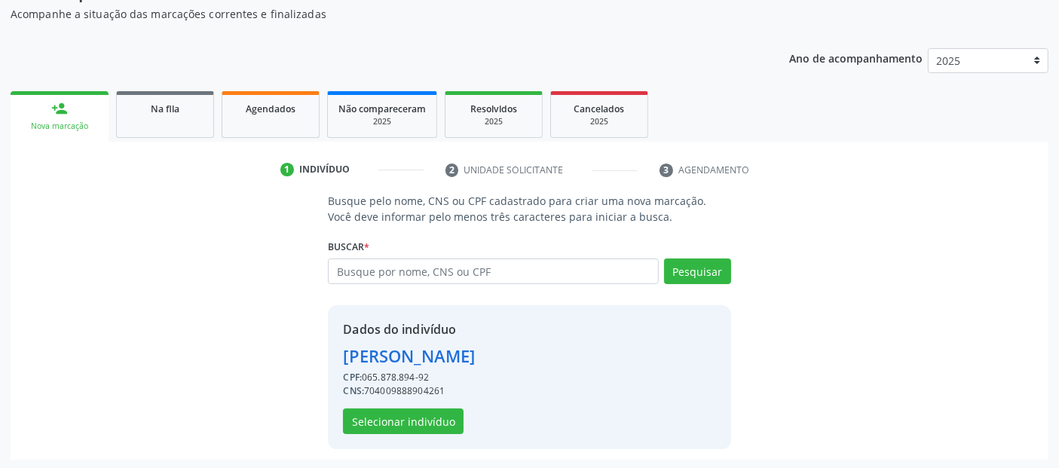
click at [385, 436] on div "Dados do indivíduo Annydalva Silva Oliveira CPF: 065.878.894-92 CNS: 7040098889…" at bounding box center [529, 377] width 403 height 144
click at [433, 414] on button "Selecionar indivíduo" at bounding box center [403, 422] width 121 height 26
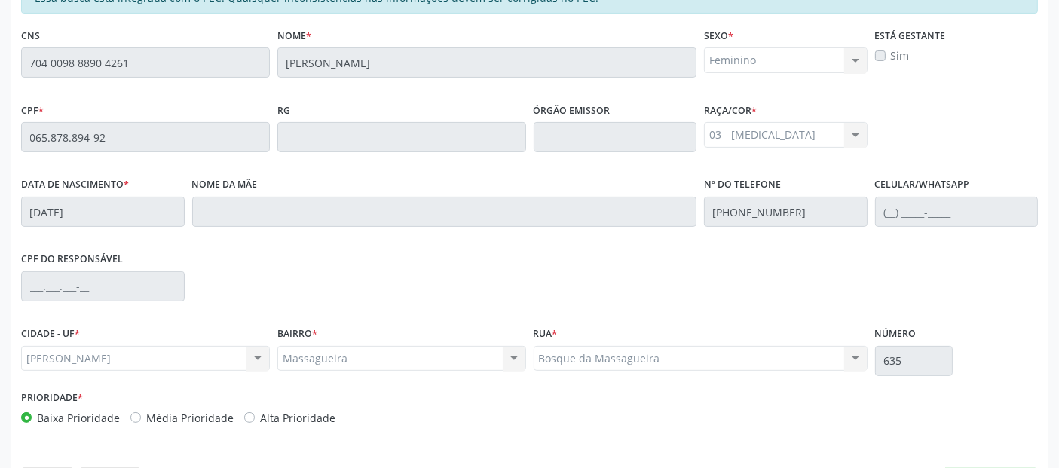
scroll to position [412, 0]
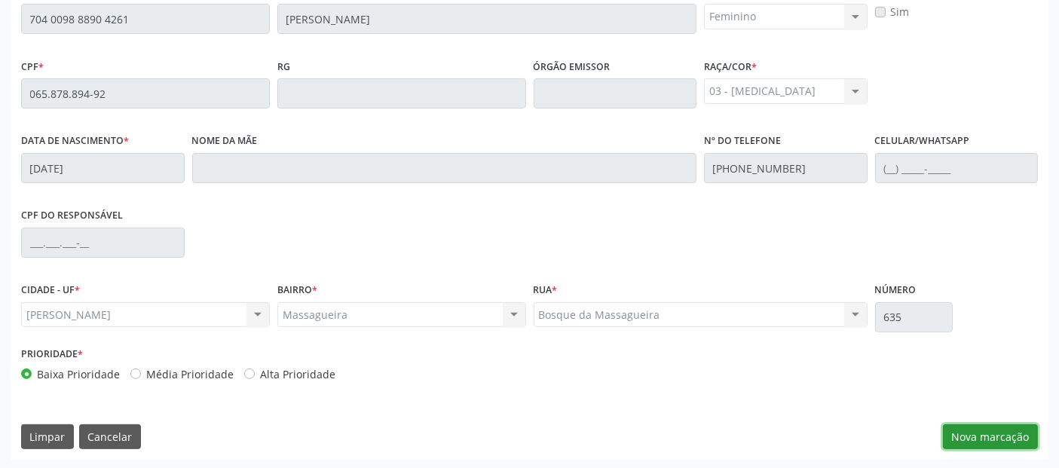
click at [1012, 442] on button "Nova marcação" at bounding box center [990, 437] width 95 height 26
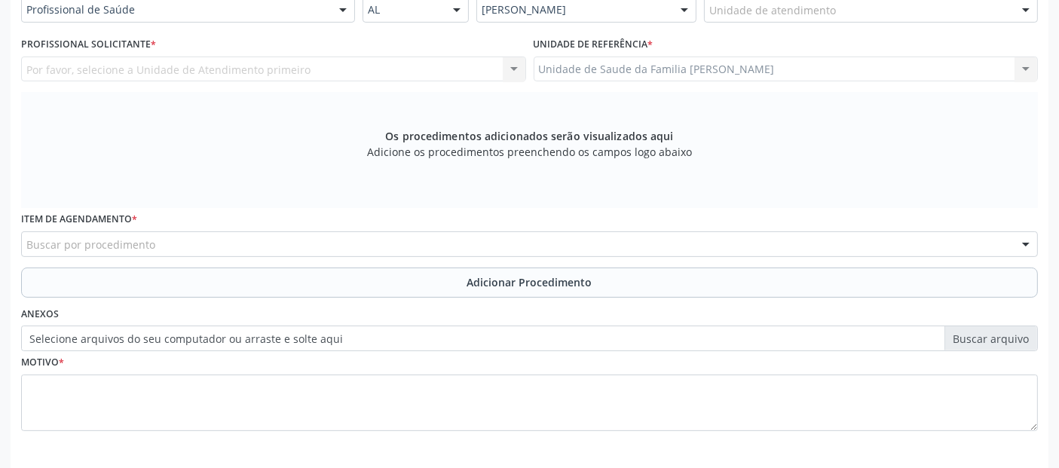
scroll to position [363, 0]
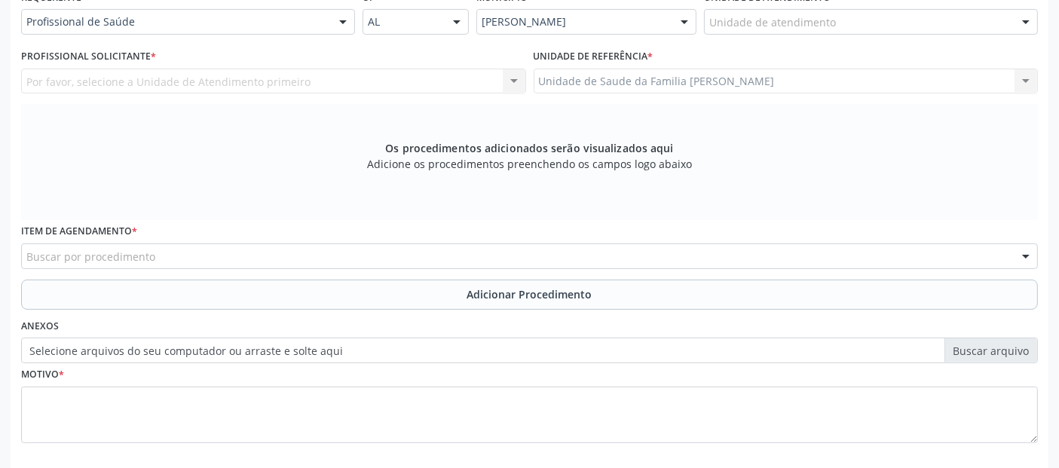
click at [506, 249] on div "Buscar por procedimento" at bounding box center [529, 257] width 1017 height 26
type input "psicol"
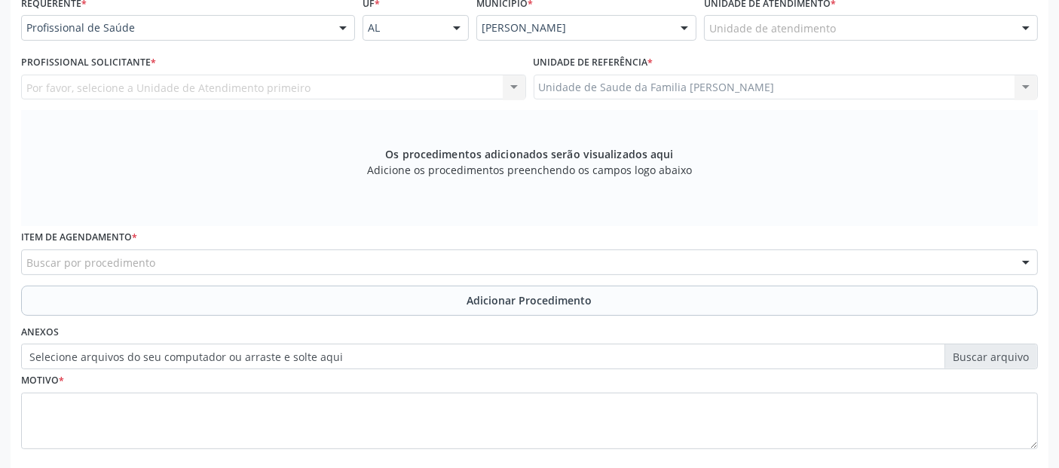
scroll to position [435, 0]
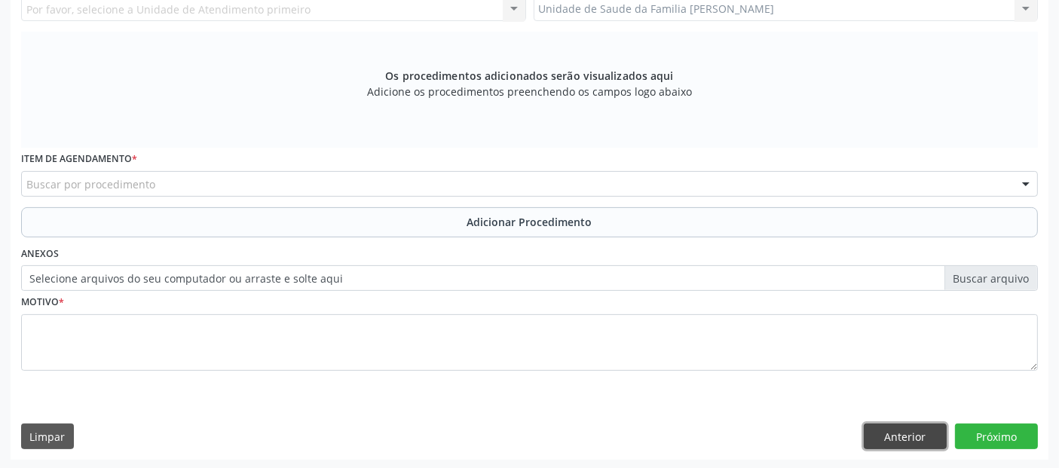
click at [890, 433] on button "Anterior" at bounding box center [905, 437] width 83 height 26
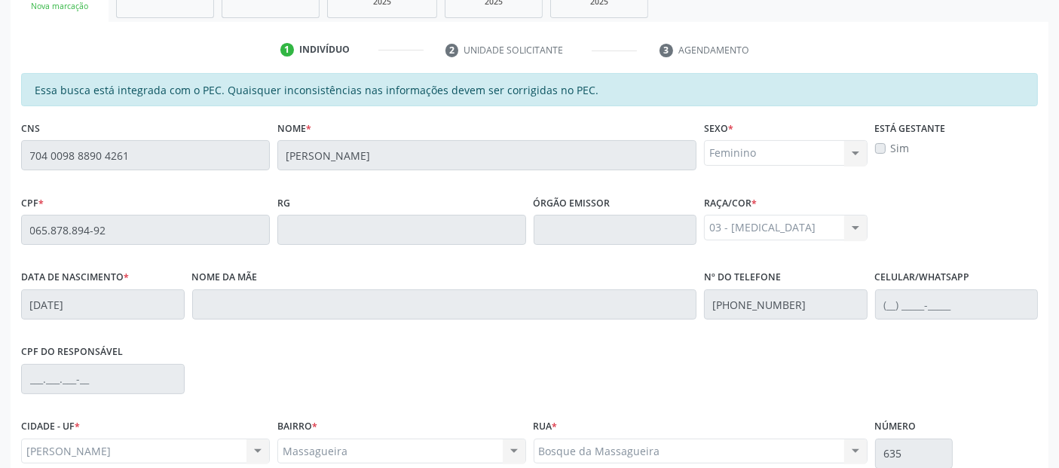
scroll to position [412, 0]
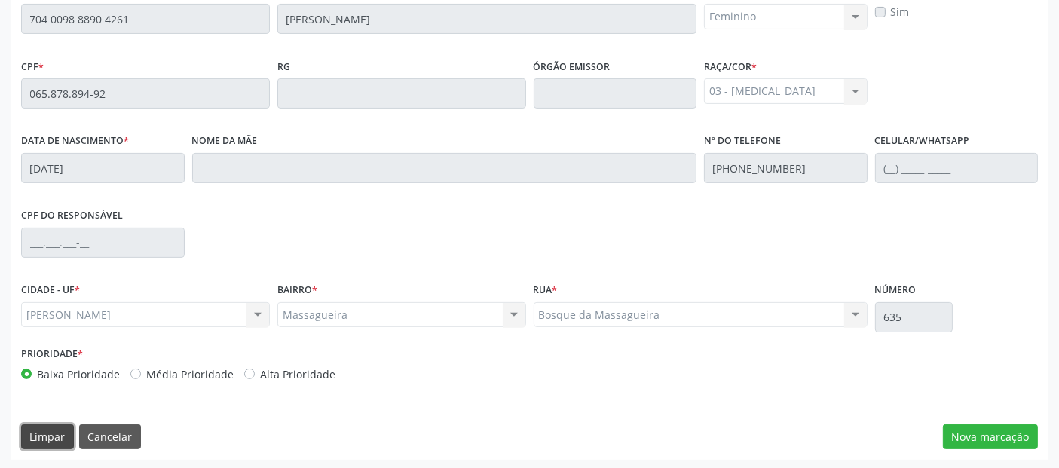
click at [26, 438] on button "Limpar" at bounding box center [47, 437] width 53 height 26
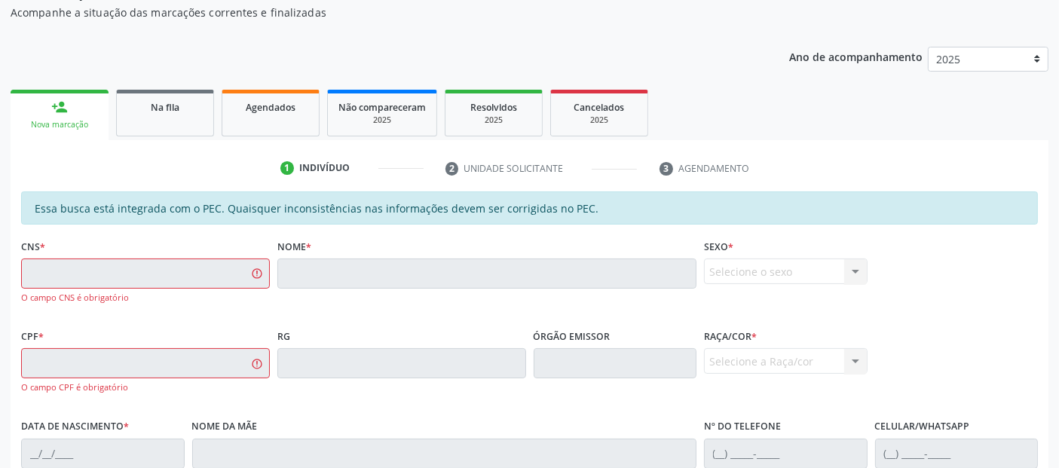
scroll to position [159, 0]
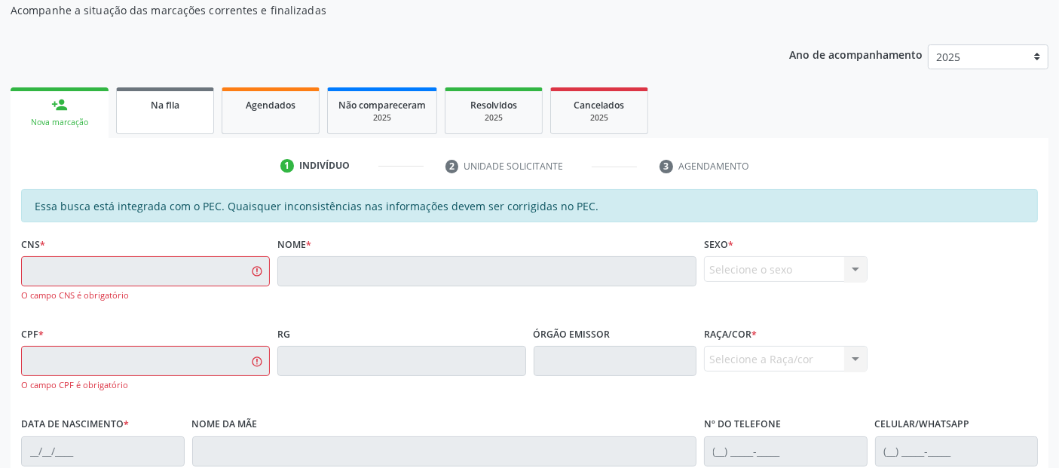
click at [161, 89] on link "Na fila" at bounding box center [165, 110] width 98 height 47
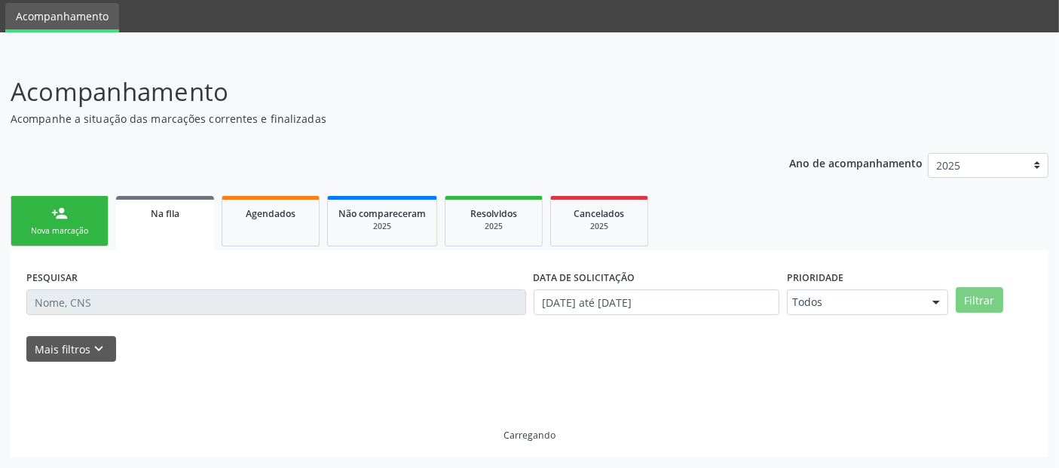
scroll to position [49, 0]
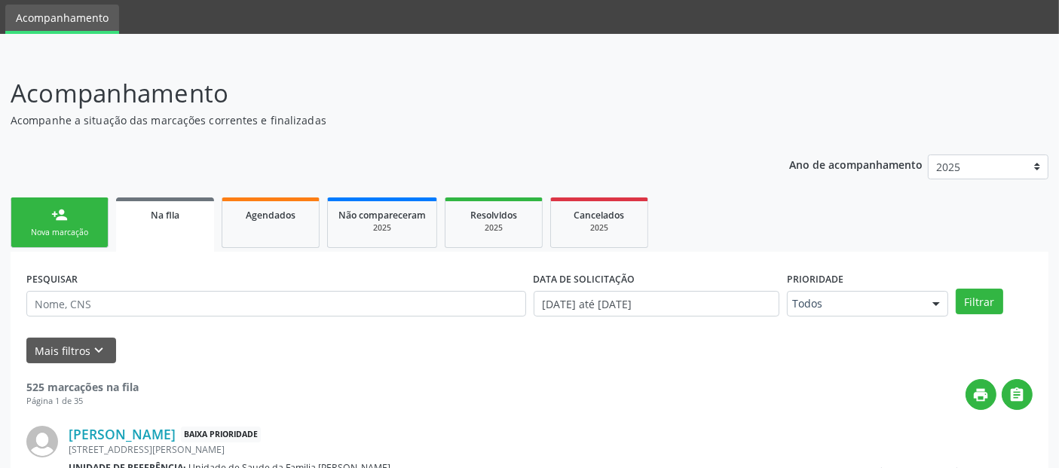
click at [56, 221] on div "person_add" at bounding box center [59, 215] width 17 height 17
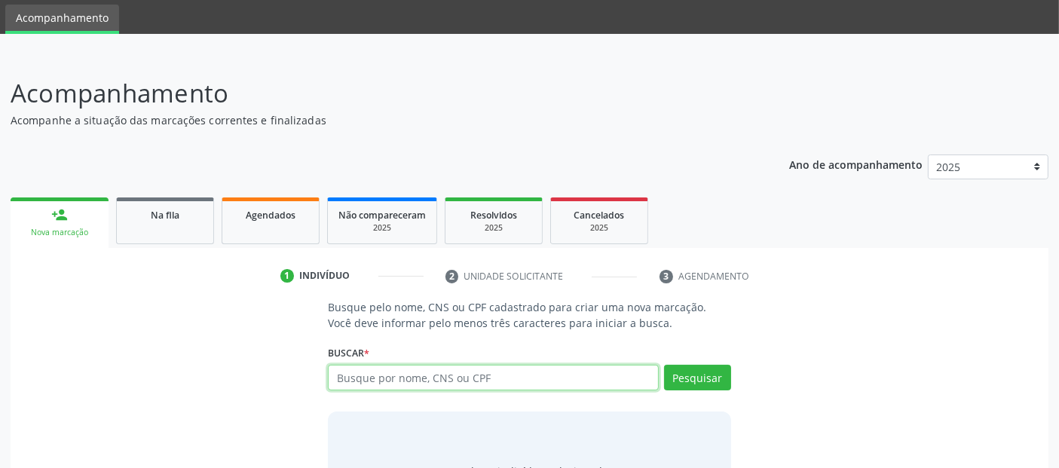
click at [541, 373] on input "text" at bounding box center [493, 378] width 330 height 26
type input "700001505485708"
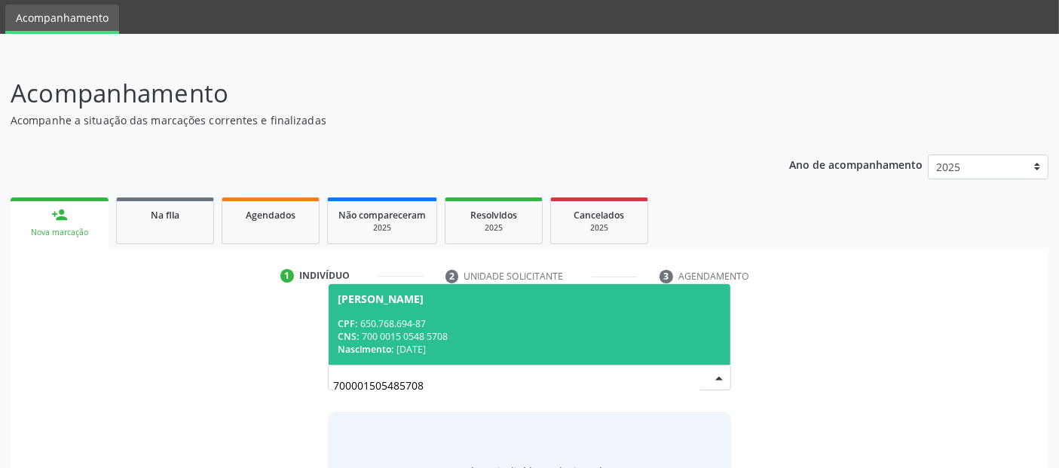
click at [623, 326] on div "CPF: 650.768.694-87" at bounding box center [529, 323] width 383 height 13
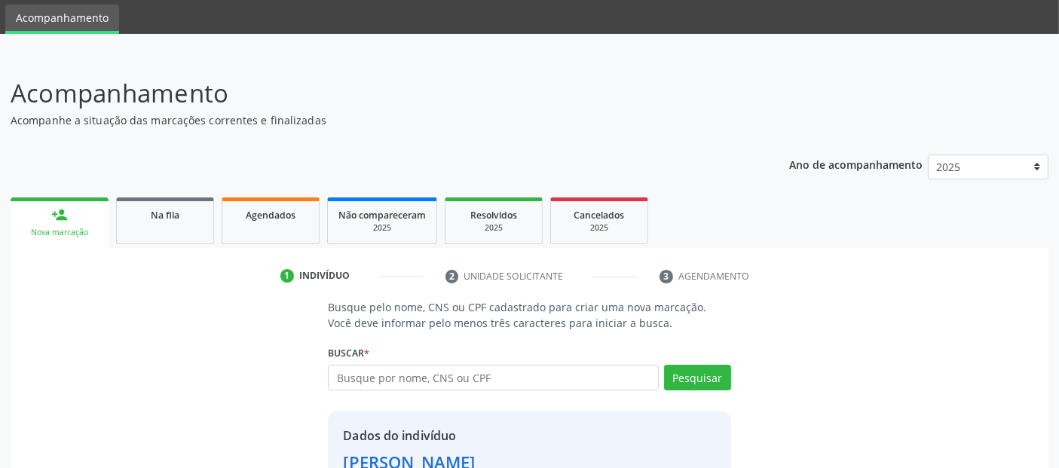
scroll to position [155, 0]
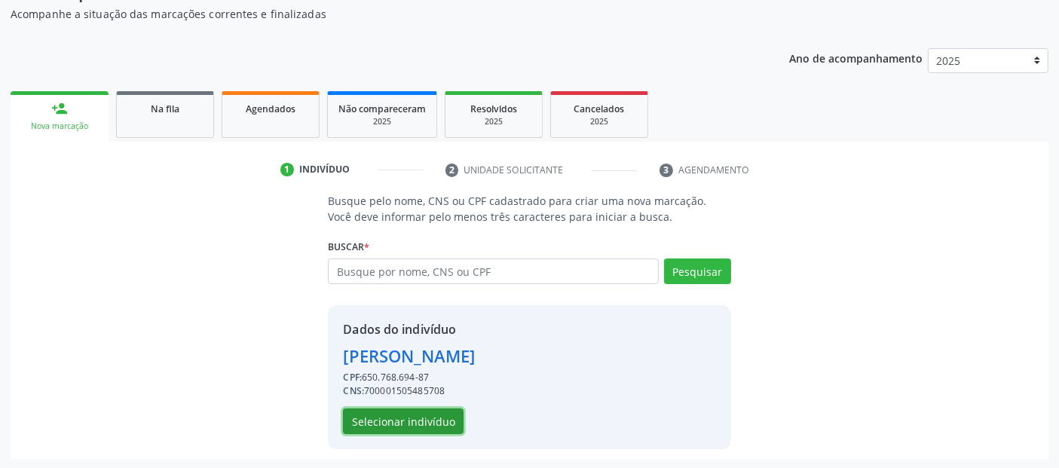
click at [388, 427] on button "Selecionar indivíduo" at bounding box center [403, 422] width 121 height 26
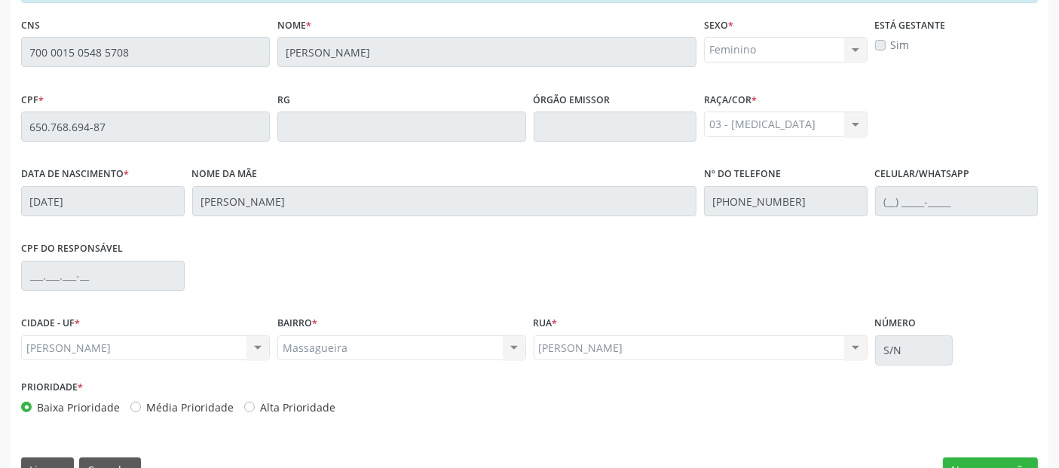
scroll to position [412, 0]
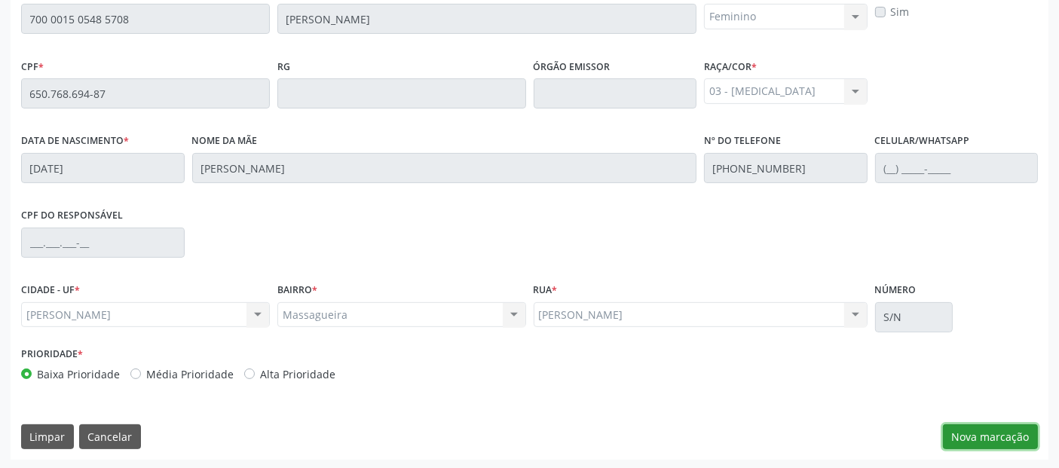
click at [972, 427] on button "Nova marcação" at bounding box center [990, 437] width 95 height 26
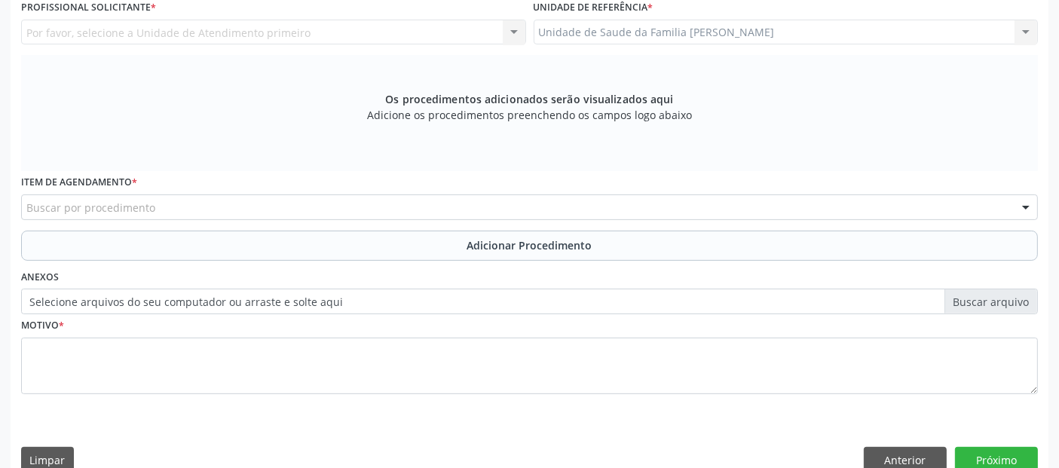
scroll to position [435, 0]
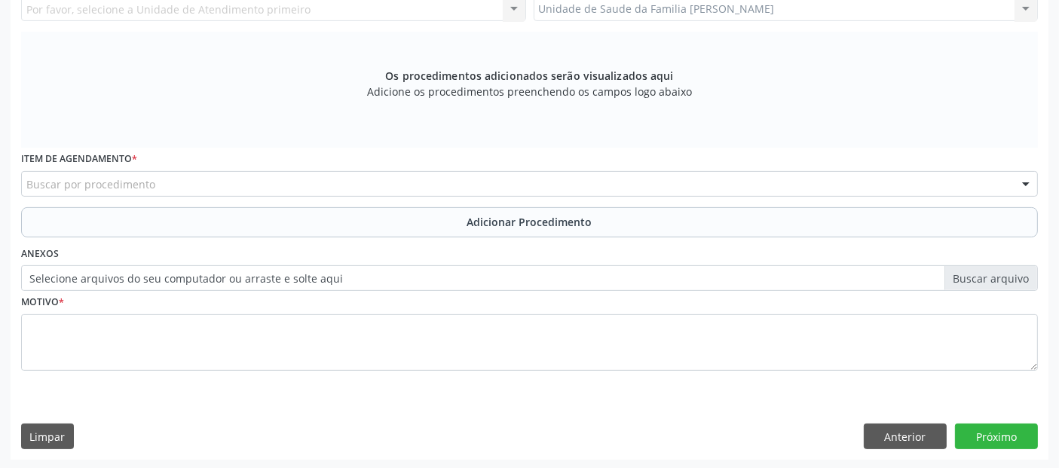
click at [471, 186] on div "Buscar por procedimento" at bounding box center [529, 184] width 1017 height 26
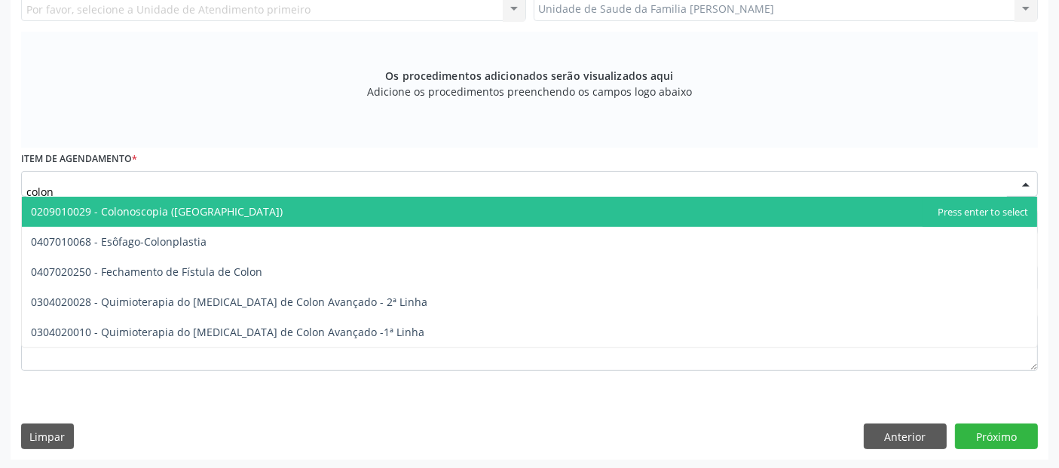
type input "colono"
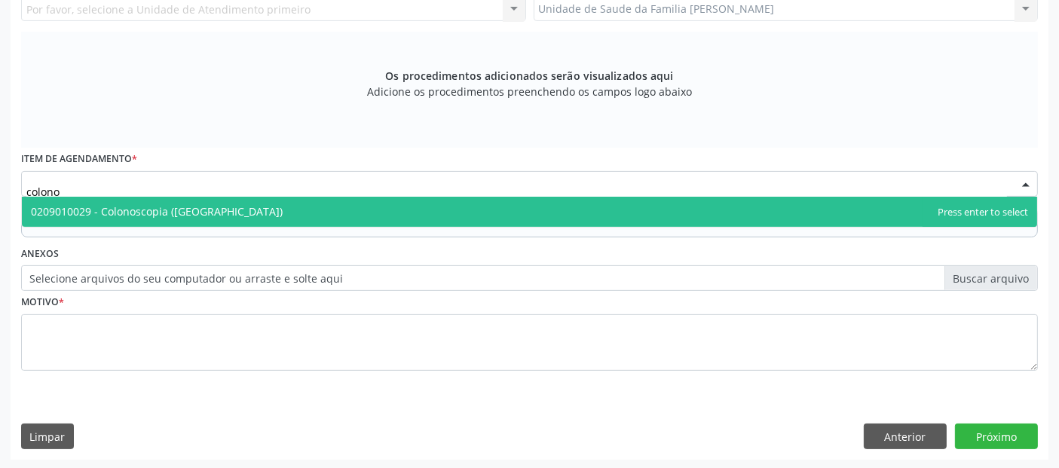
click at [397, 210] on span "0209010029 - Colonoscopia ([GEOGRAPHIC_DATA])" at bounding box center [530, 212] width 1016 height 30
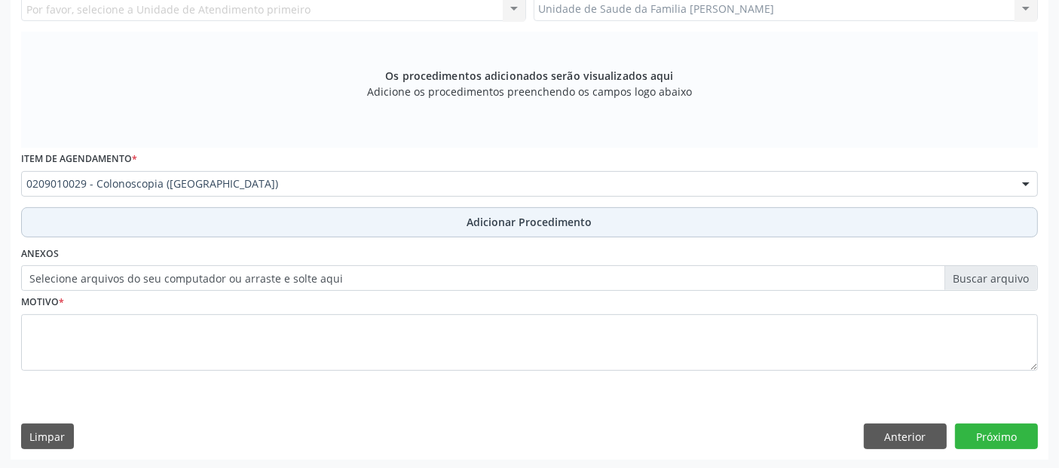
click at [497, 219] on span "Adicionar Procedimento" at bounding box center [529, 222] width 125 height 16
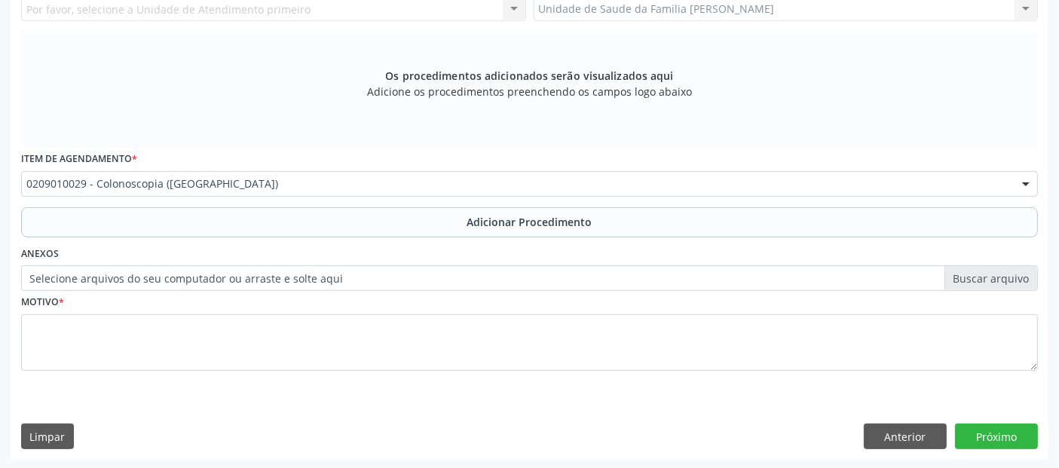
scroll to position [378, 0]
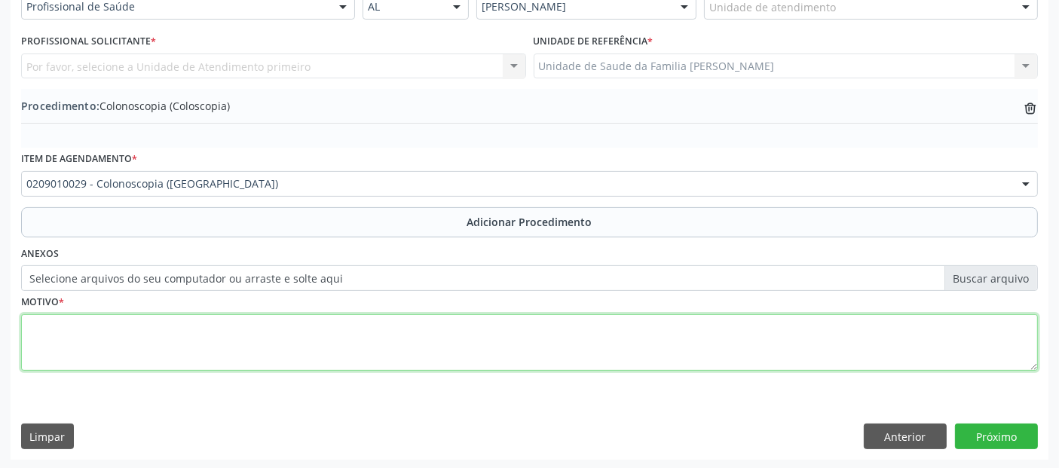
click at [381, 332] on textarea at bounding box center [529, 342] width 1017 height 57
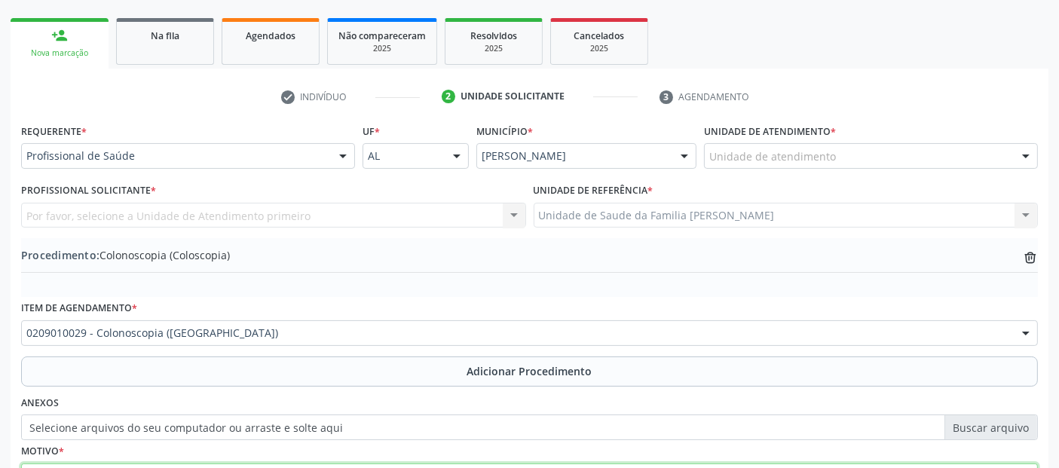
type textarea "SEGUIMENTO."
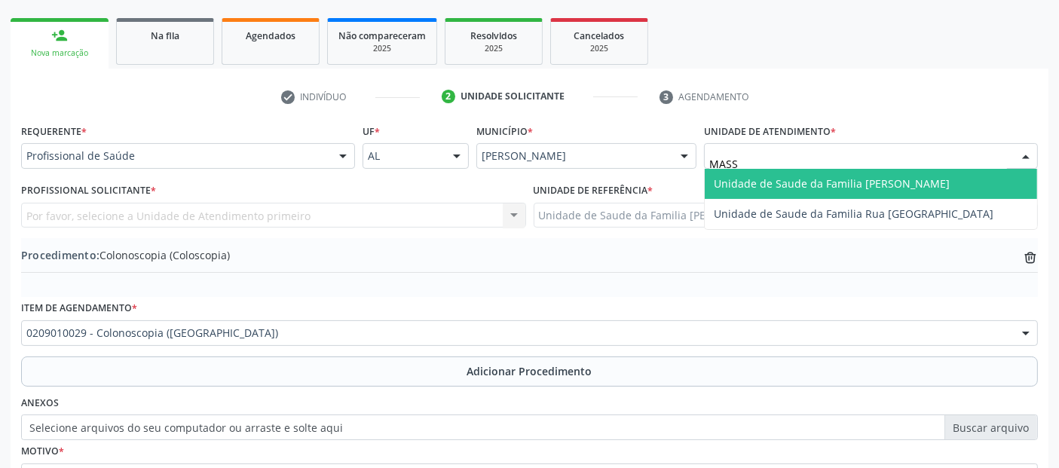
type input "MASSA"
click at [817, 184] on span "Unidade de Saude da Familia [PERSON_NAME]" at bounding box center [832, 183] width 236 height 14
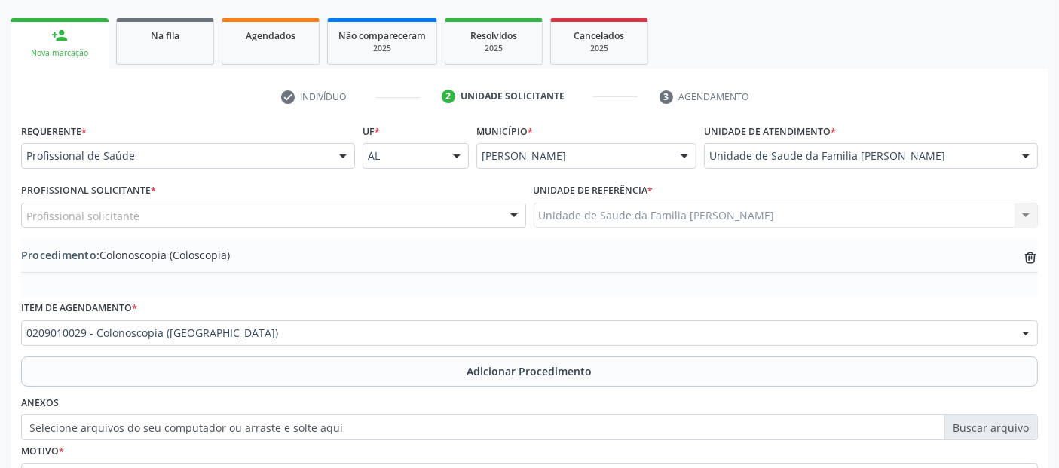
click at [237, 214] on div "Profissional solicitante" at bounding box center [273, 216] width 505 height 26
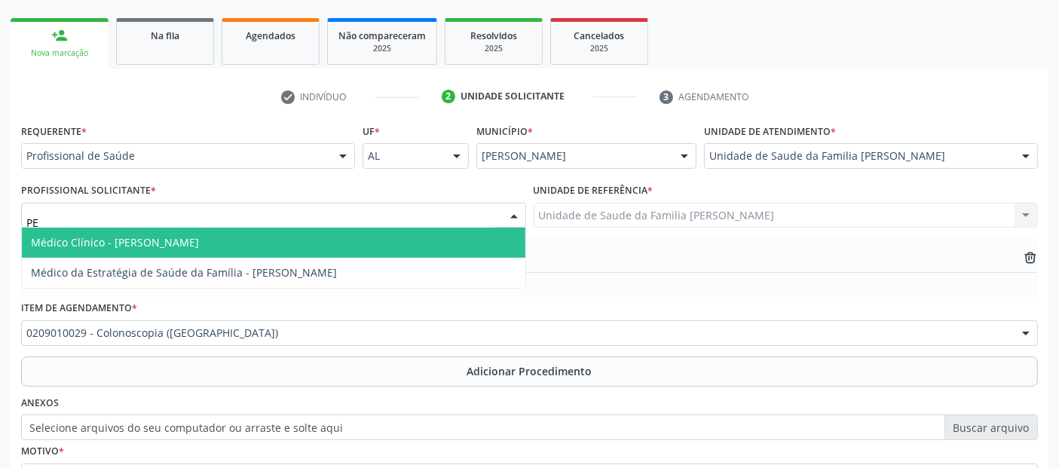
type input "PED"
click at [199, 247] on span "Médico Clínico - Pedro Marques Barbosa" at bounding box center [115, 242] width 168 height 14
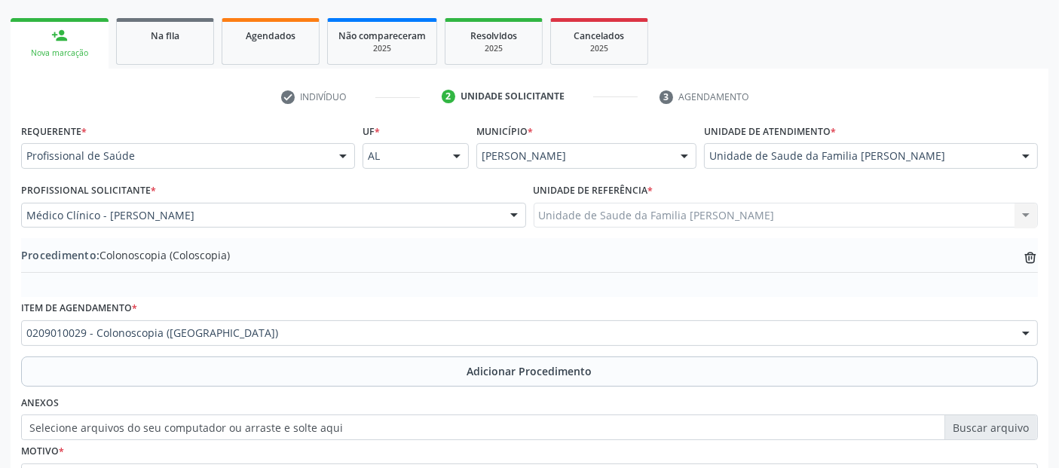
scroll to position [378, 0]
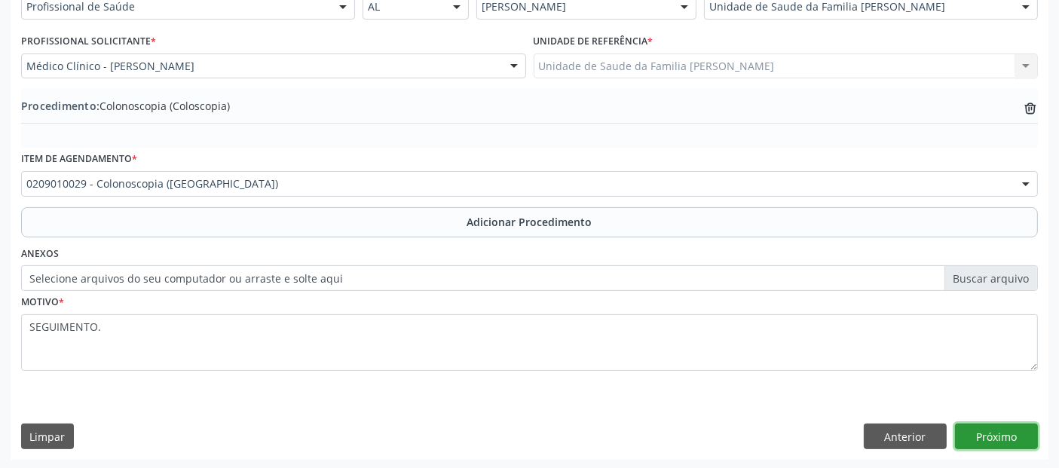
click at [1021, 430] on button "Próximo" at bounding box center [996, 437] width 83 height 26
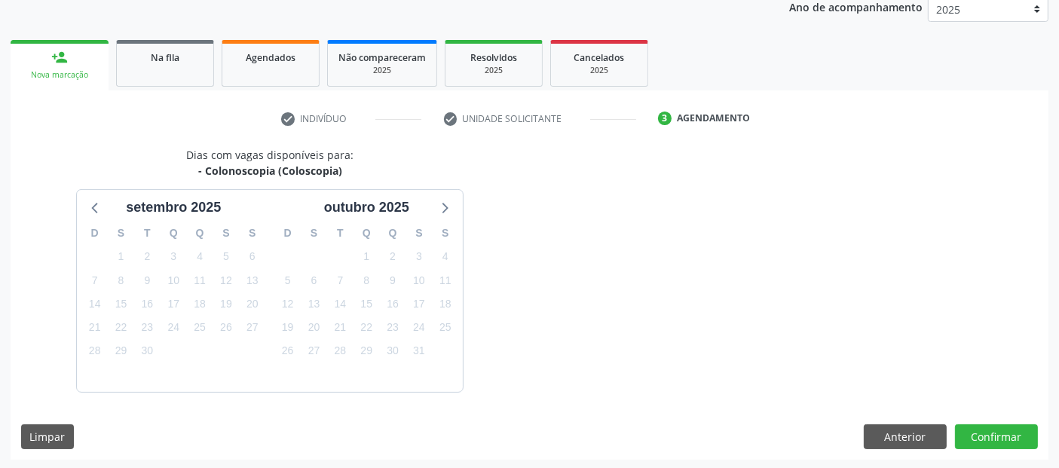
scroll to position [251, 0]
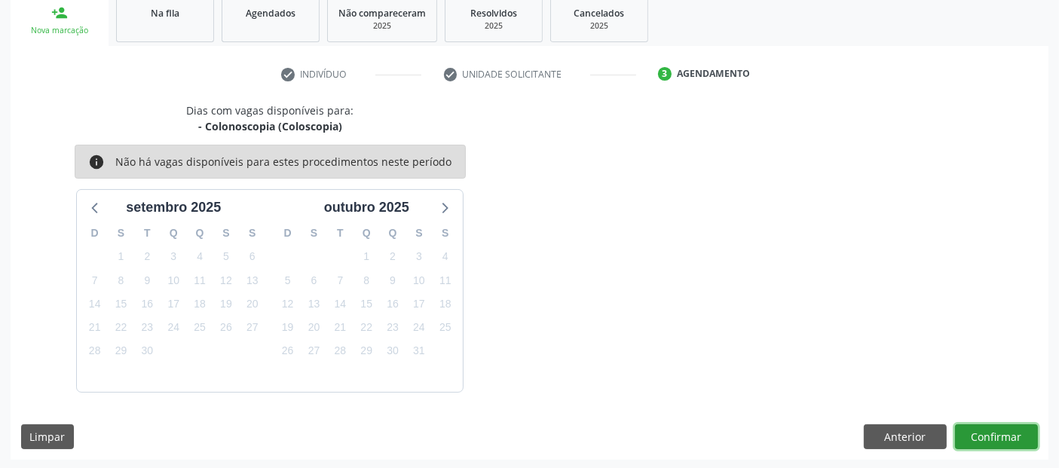
click at [1021, 430] on button "Confirmar" at bounding box center [996, 437] width 83 height 26
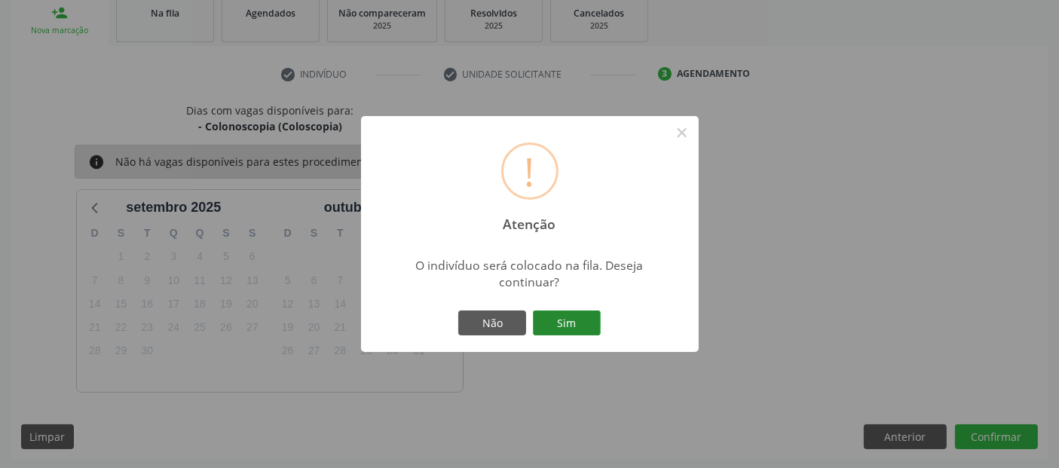
click at [554, 326] on button "Sim" at bounding box center [567, 324] width 68 height 26
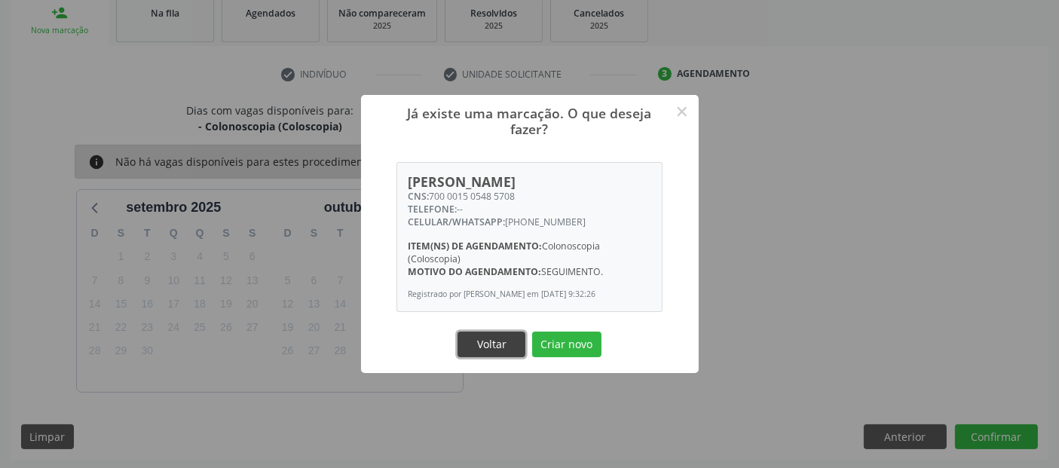
click at [491, 336] on button "Voltar" at bounding box center [492, 345] width 68 height 26
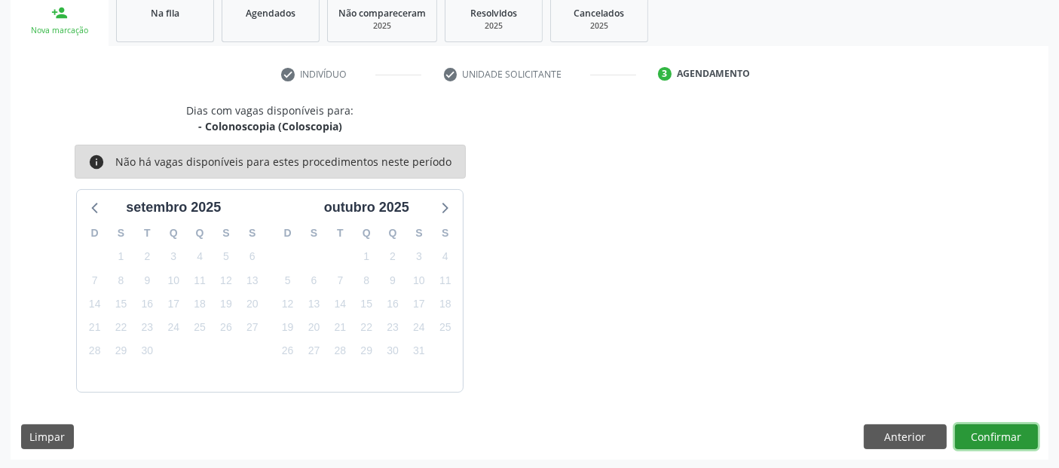
click at [1006, 425] on button "Confirmar" at bounding box center [996, 437] width 83 height 26
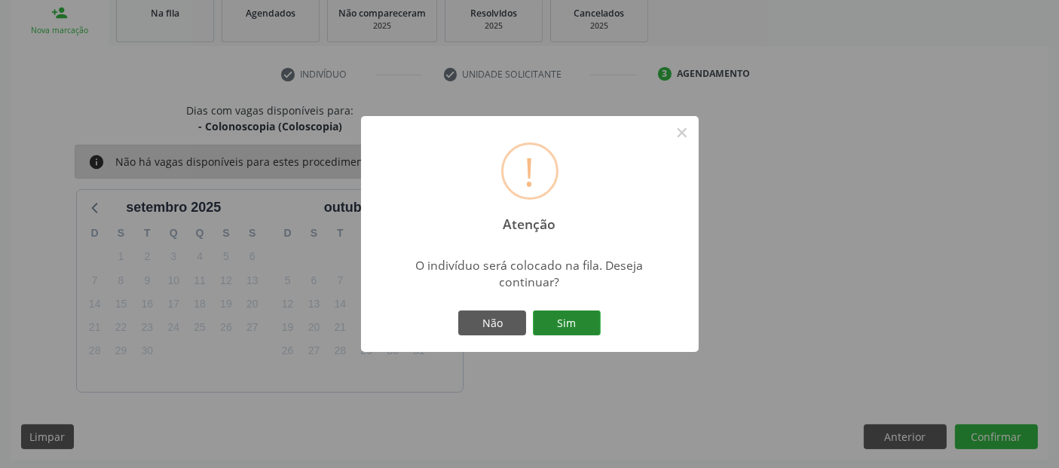
click at [566, 313] on button "Sim" at bounding box center [567, 324] width 68 height 26
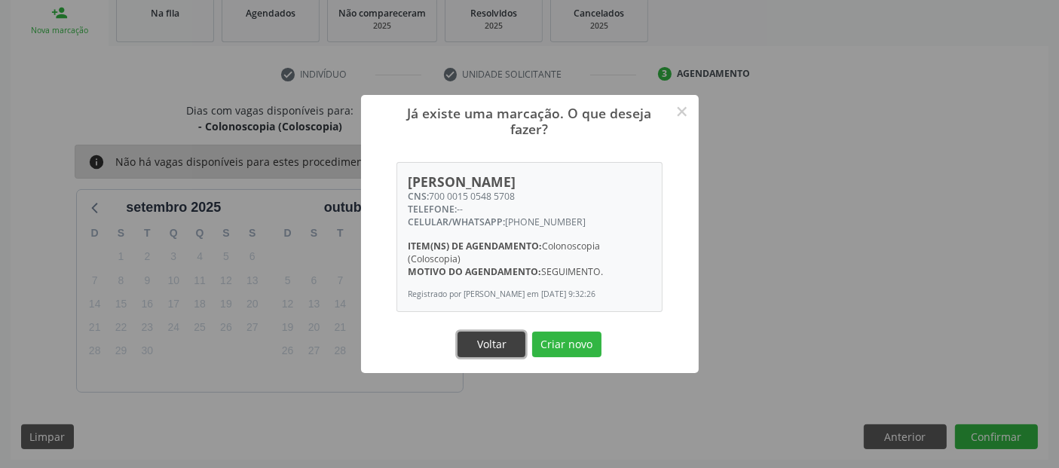
click at [510, 339] on button "Voltar" at bounding box center [492, 345] width 68 height 26
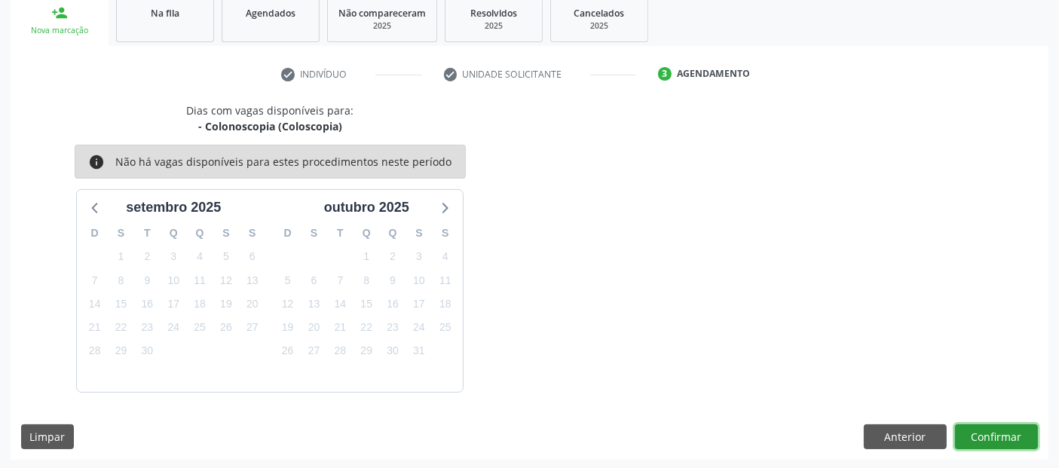
click at [999, 437] on button "Confirmar" at bounding box center [996, 437] width 83 height 26
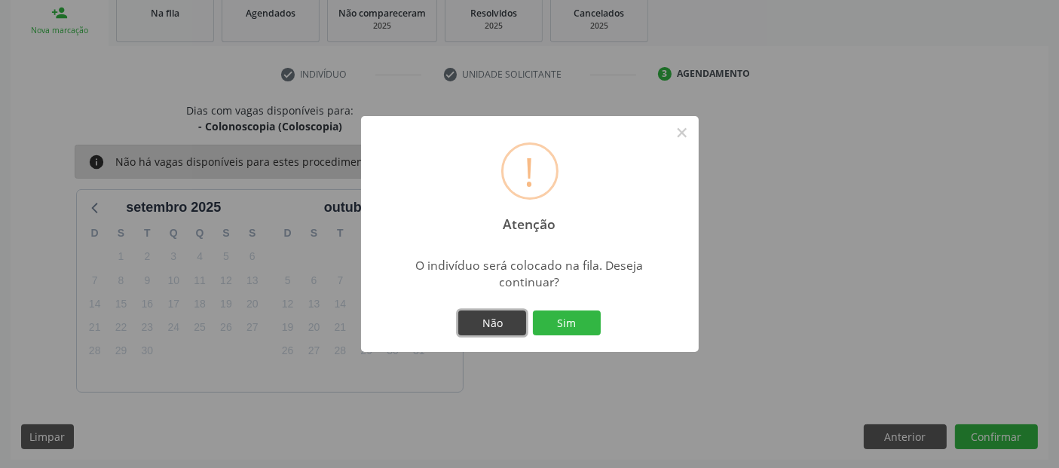
click at [516, 317] on button "Não" at bounding box center [492, 324] width 68 height 26
